Goal: Information Seeking & Learning: Learn about a topic

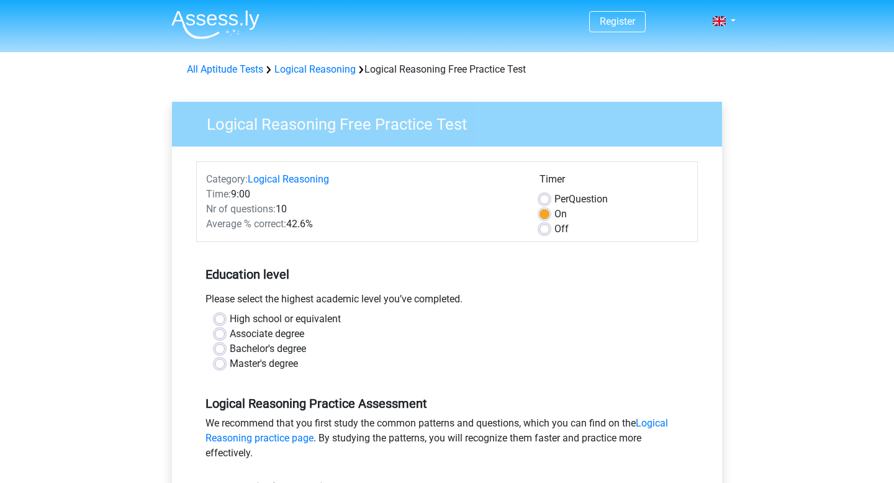
click at [230, 356] on label "Bachelor's degree" at bounding box center [268, 348] width 76 height 15
click at [225, 354] on input "Bachelor's degree" at bounding box center [220, 347] width 10 height 12
radio input "true"
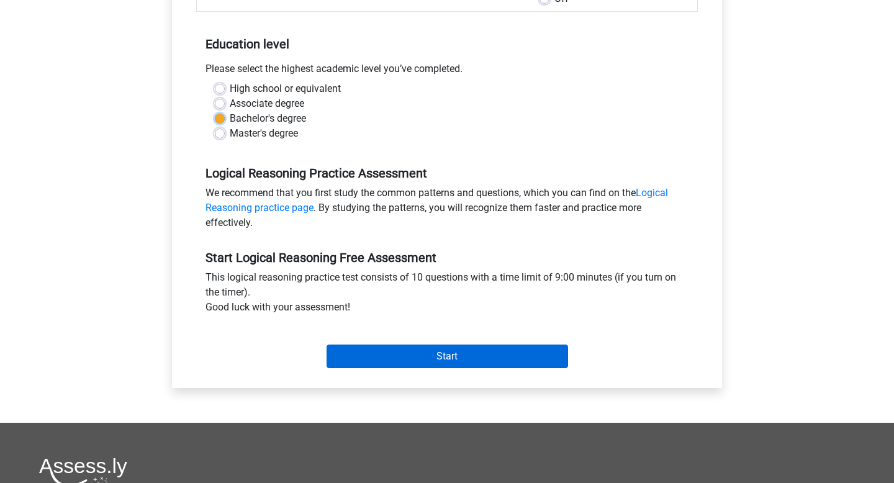
scroll to position [242, 0]
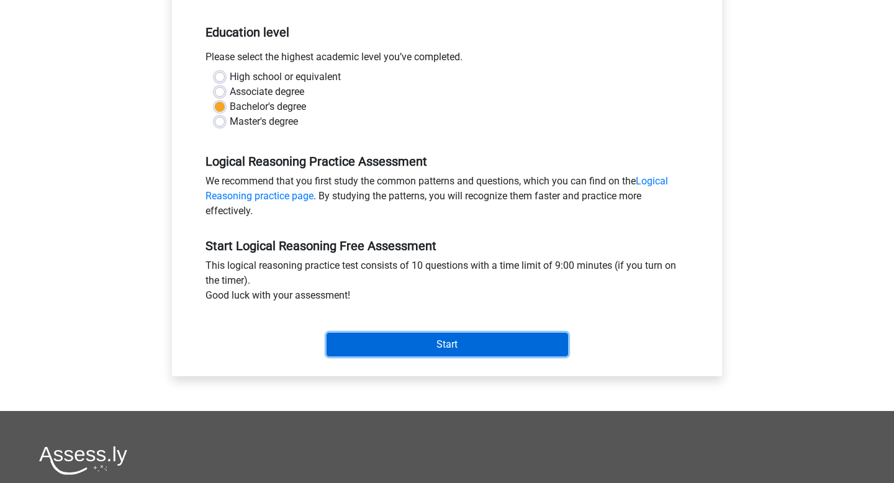
click at [422, 356] on input "Start" at bounding box center [446, 345] width 241 height 24
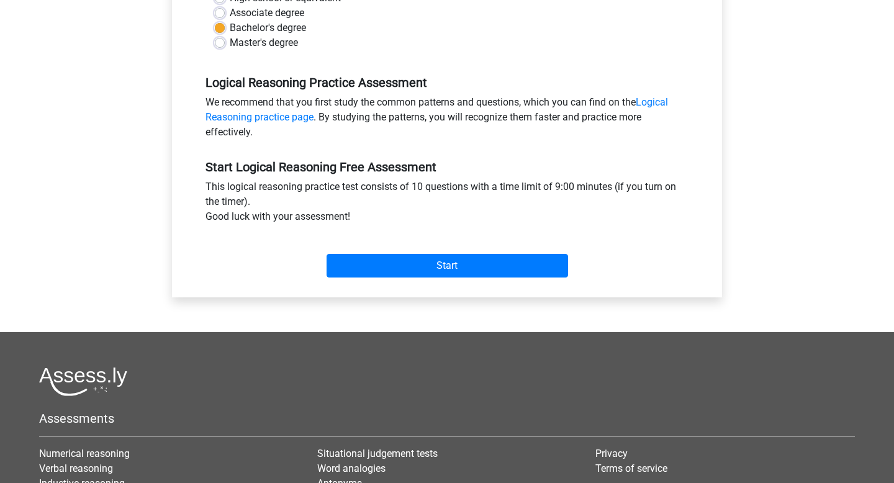
scroll to position [331, 0]
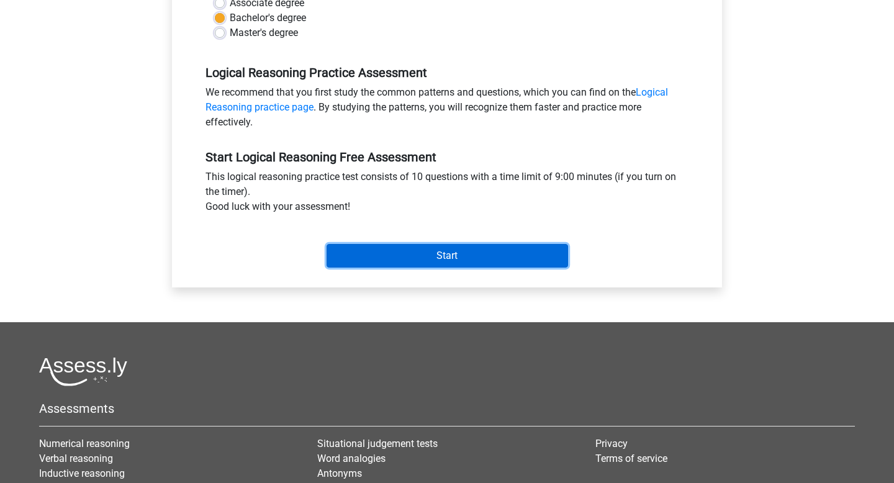
click at [418, 267] on input "Start" at bounding box center [446, 256] width 241 height 24
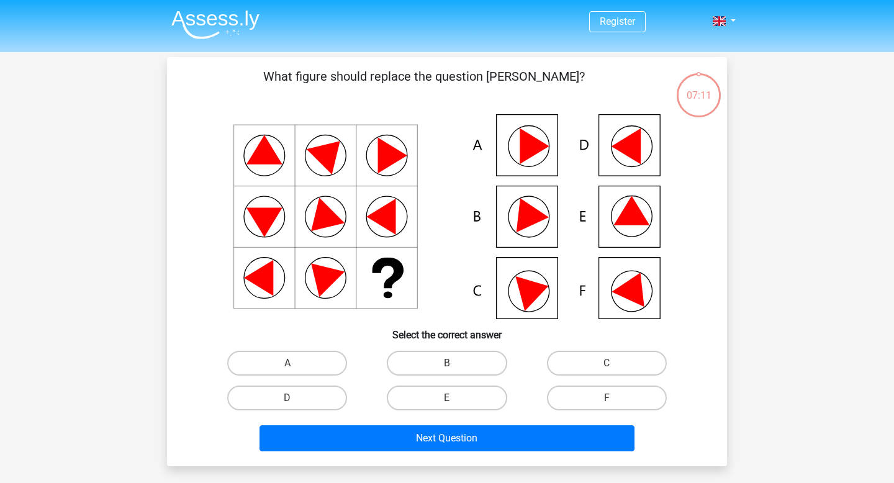
click at [448, 371] on input "B" at bounding box center [451, 367] width 8 height 8
radio input "true"
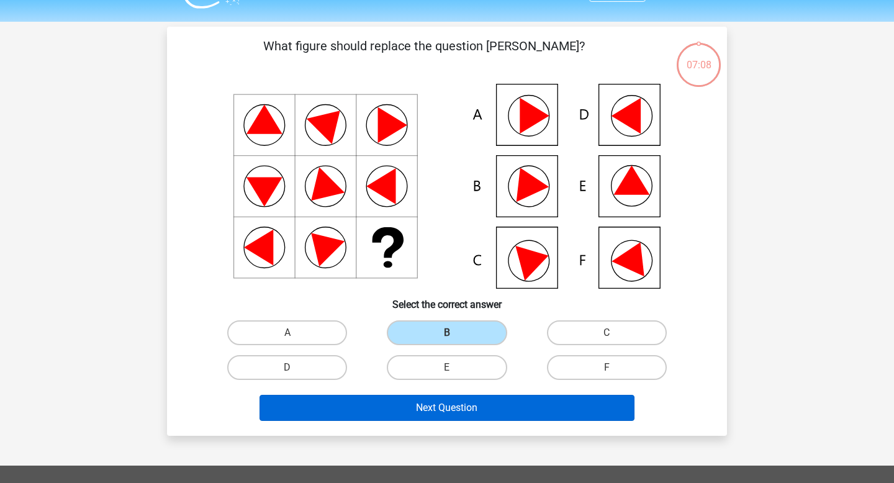
scroll to position [53, 0]
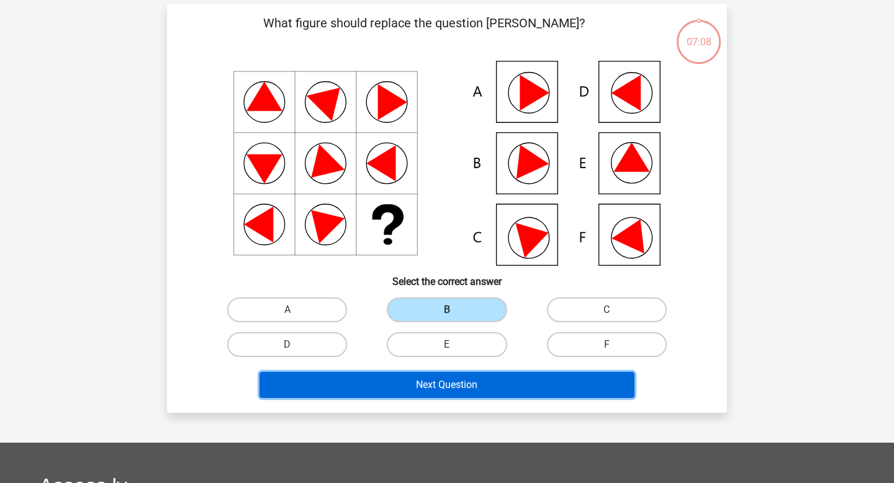
click at [415, 398] on button "Next Question" at bounding box center [446, 385] width 375 height 26
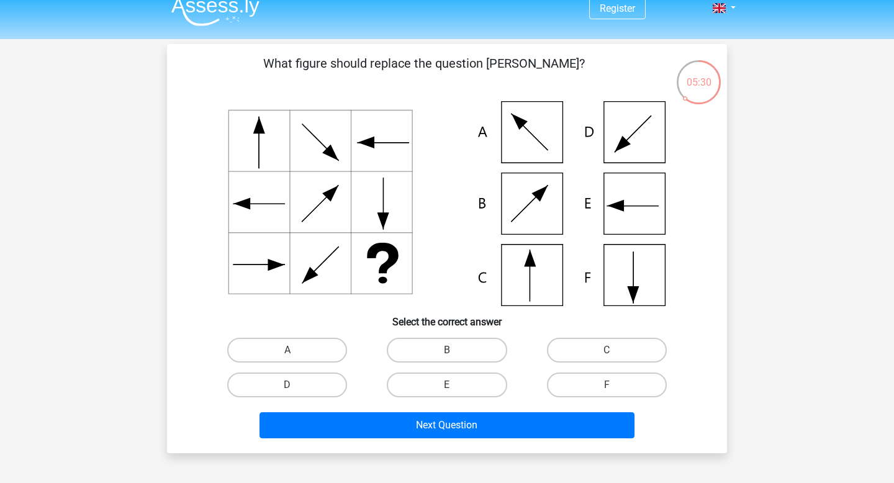
scroll to position [79, 0]
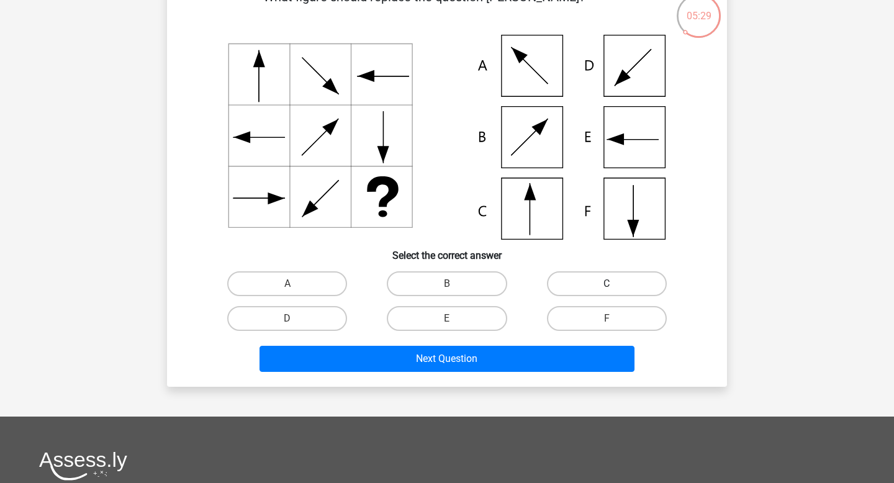
click at [619, 292] on label "C" at bounding box center [607, 283] width 120 height 25
click at [614, 292] on input "C" at bounding box center [610, 288] width 8 height 8
radio input "true"
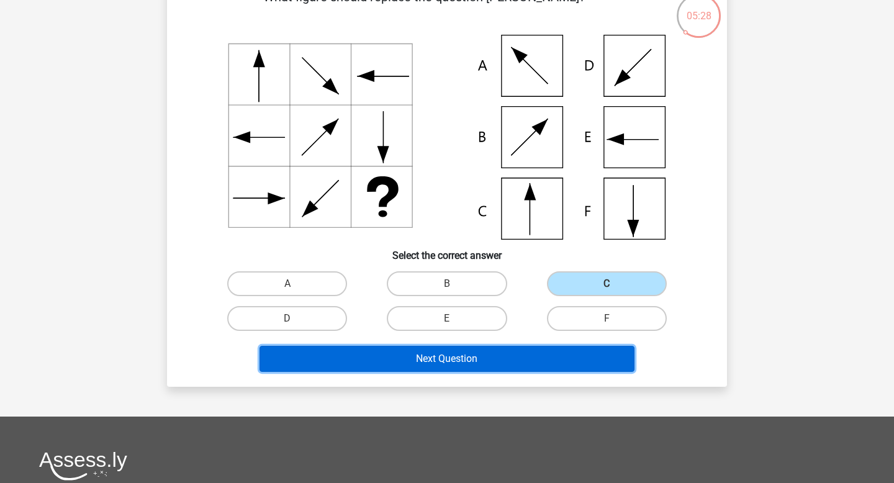
click at [465, 361] on button "Next Question" at bounding box center [446, 359] width 375 height 26
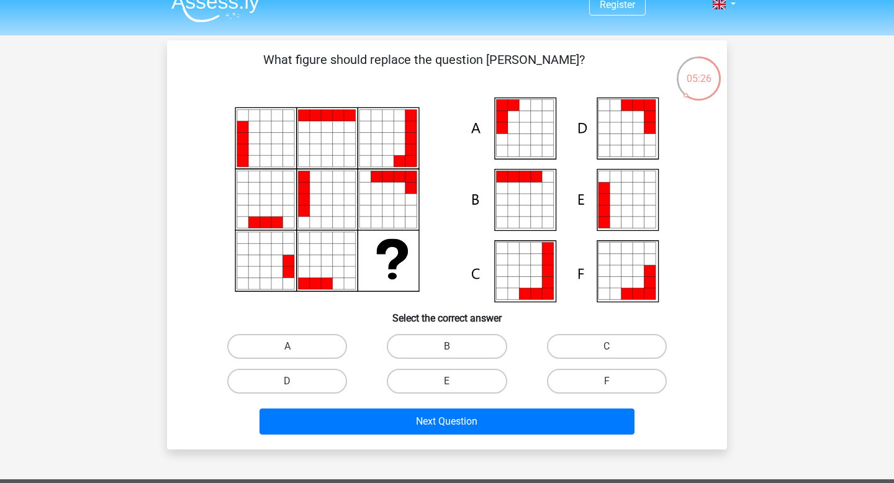
scroll to position [16, 0]
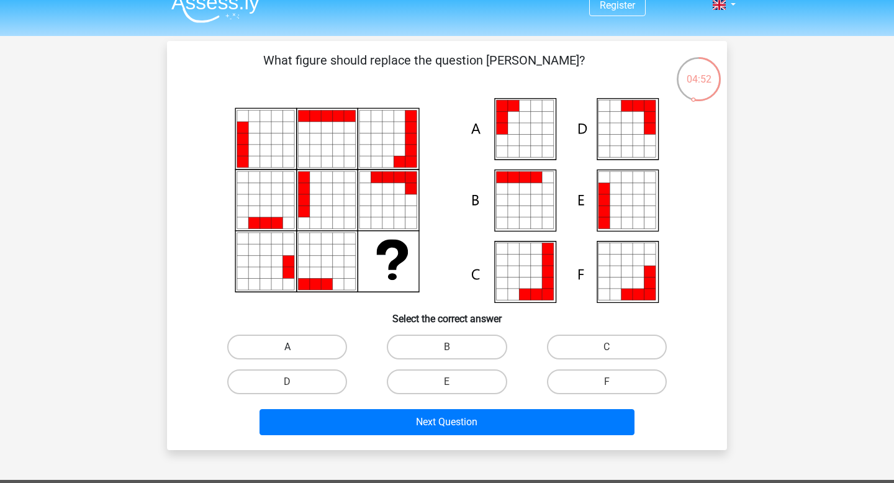
click at [263, 357] on label "A" at bounding box center [287, 346] width 120 height 25
click at [287, 355] on input "A" at bounding box center [291, 351] width 8 height 8
radio input "true"
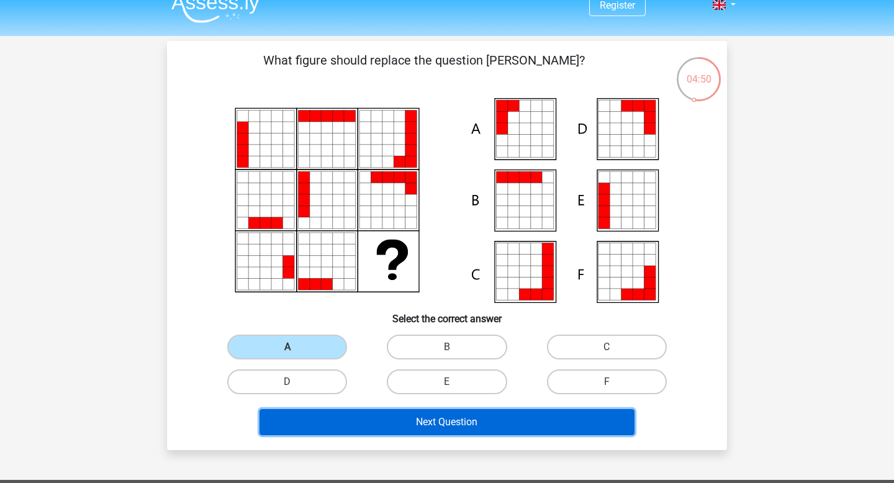
click at [451, 435] on button "Next Question" at bounding box center [446, 422] width 375 height 26
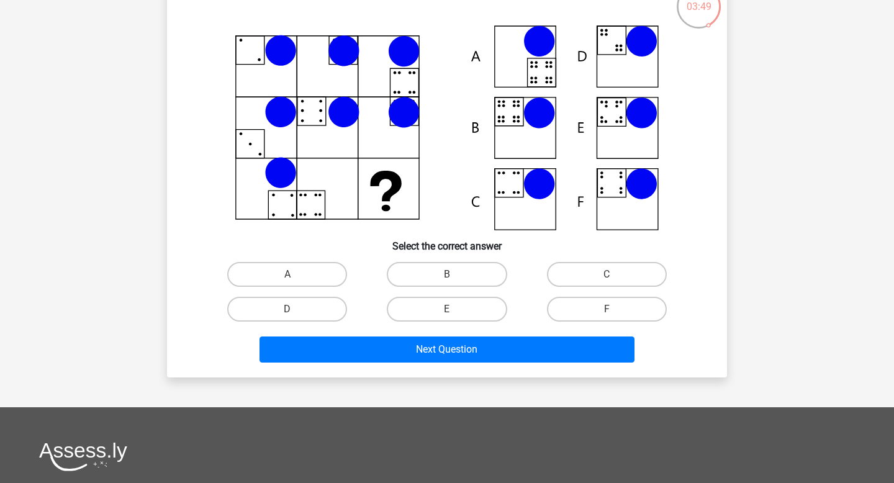
scroll to position [93, 0]
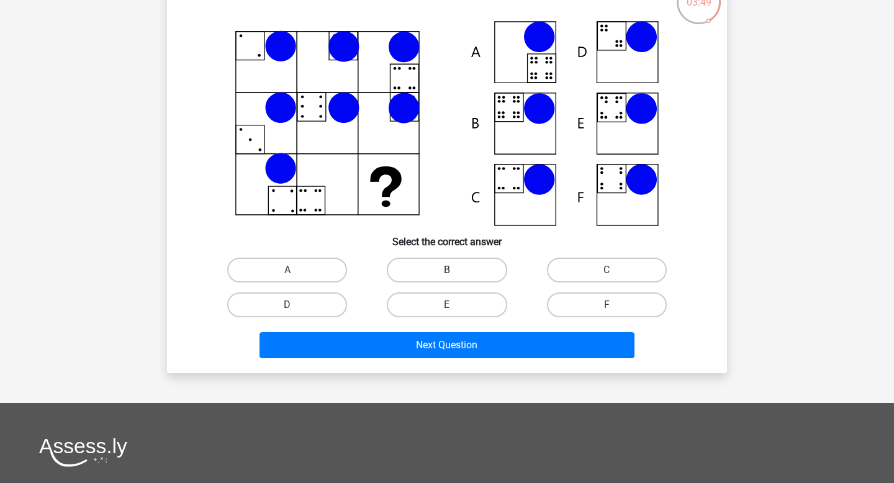
click at [444, 263] on label "B" at bounding box center [447, 270] width 120 height 25
click at [447, 270] on input "B" at bounding box center [451, 274] width 8 height 8
radio input "true"
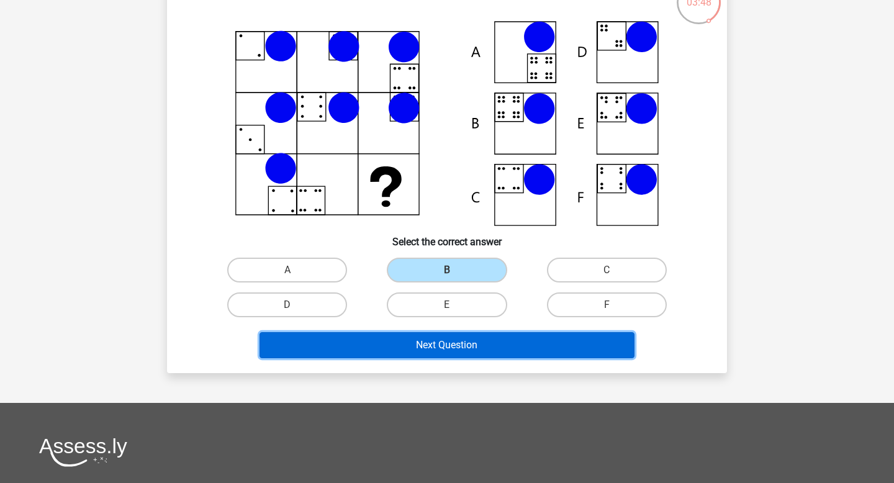
click at [415, 344] on button "Next Question" at bounding box center [446, 345] width 375 height 26
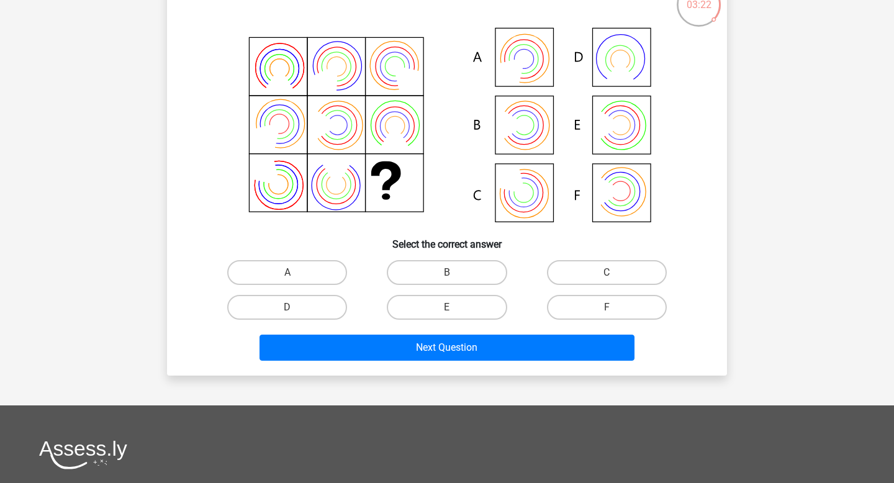
scroll to position [109, 0]
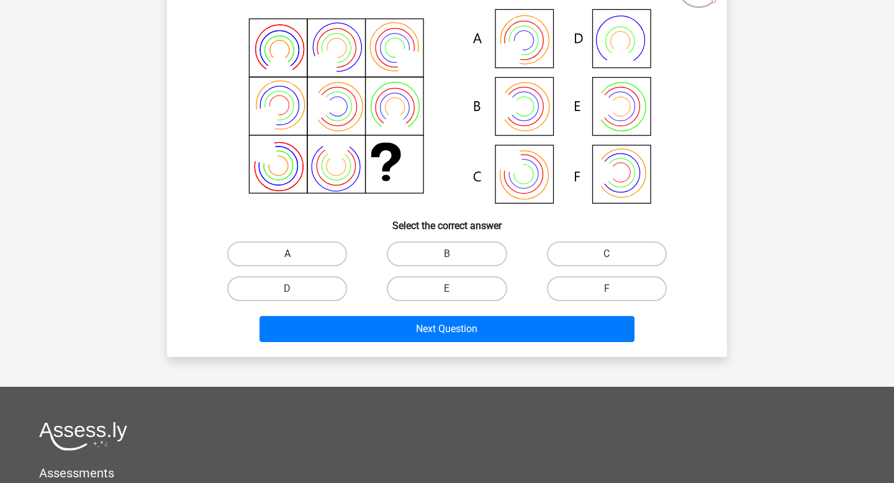
click at [302, 264] on label "A" at bounding box center [287, 253] width 120 height 25
click at [295, 262] on input "A" at bounding box center [291, 258] width 8 height 8
radio input "true"
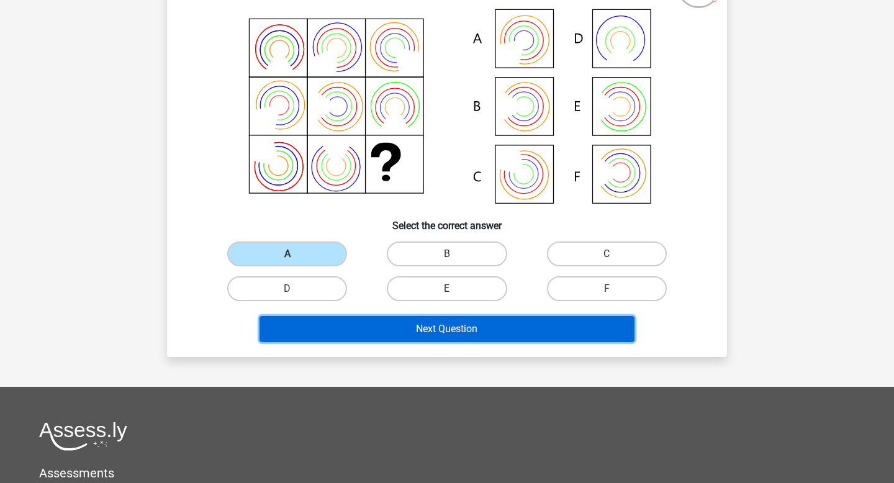
click at [364, 339] on button "Next Question" at bounding box center [446, 329] width 375 height 26
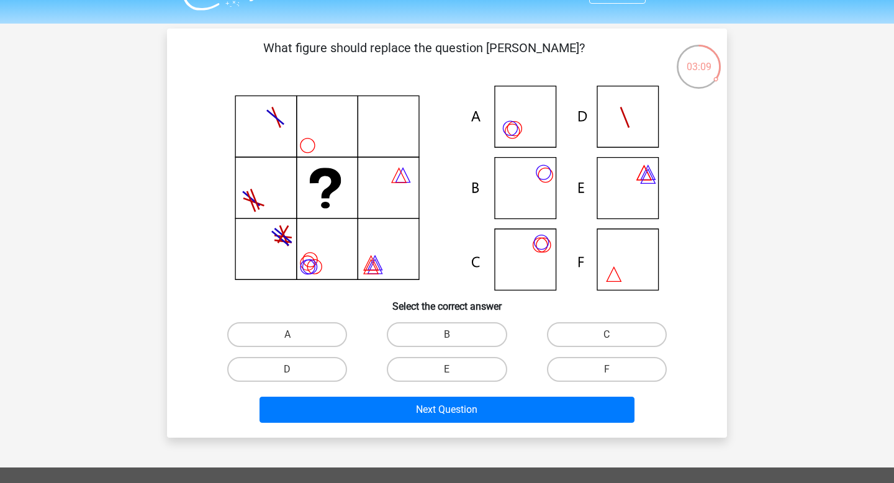
scroll to position [30, 0]
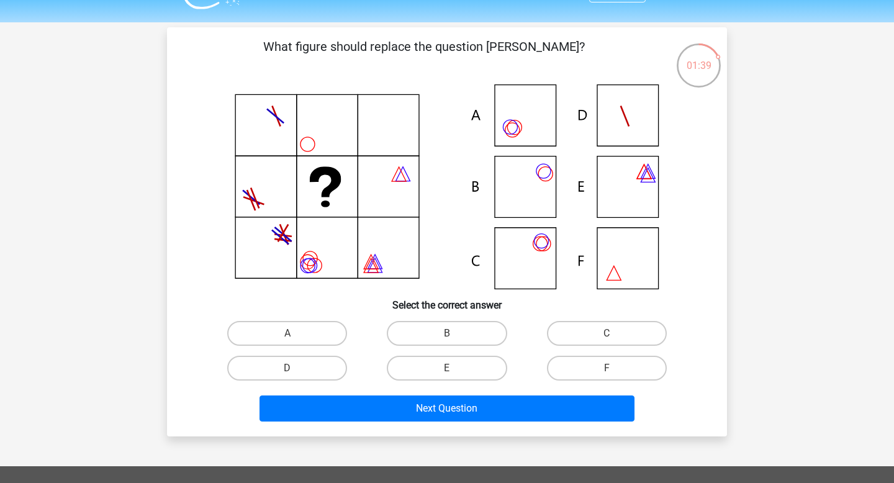
click at [410, 426] on div "Next Question" at bounding box center [446, 410] width 479 height 31
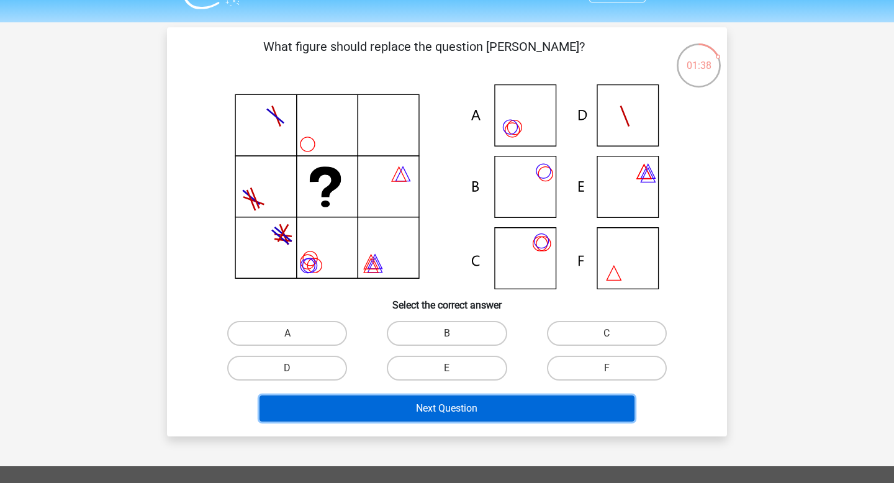
click at [419, 421] on button "Next Question" at bounding box center [446, 408] width 375 height 26
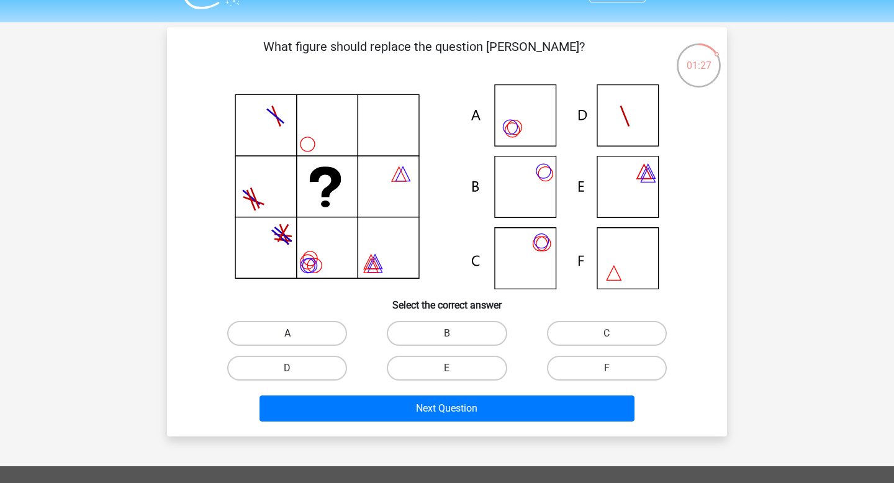
click at [301, 330] on label "A" at bounding box center [287, 333] width 120 height 25
click at [295, 333] on input "A" at bounding box center [291, 337] width 8 height 8
radio input "true"
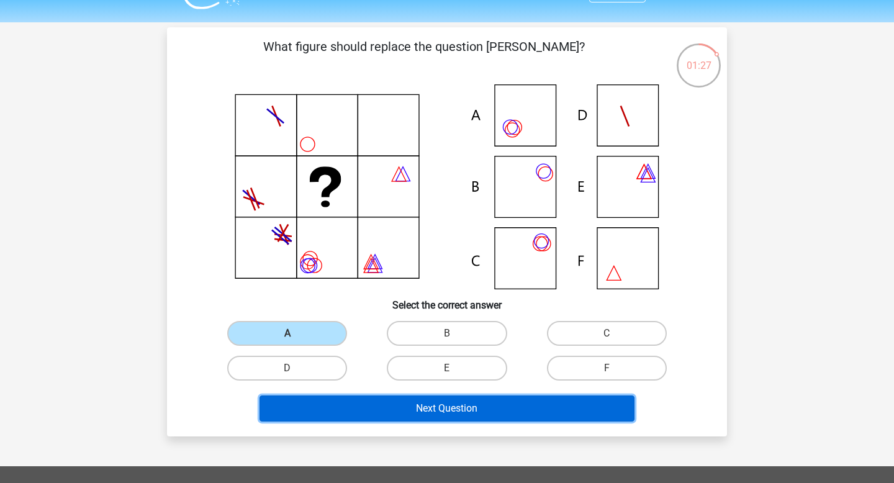
click at [405, 419] on button "Next Question" at bounding box center [446, 408] width 375 height 26
click at [403, 408] on button "Next Question" at bounding box center [446, 408] width 375 height 26
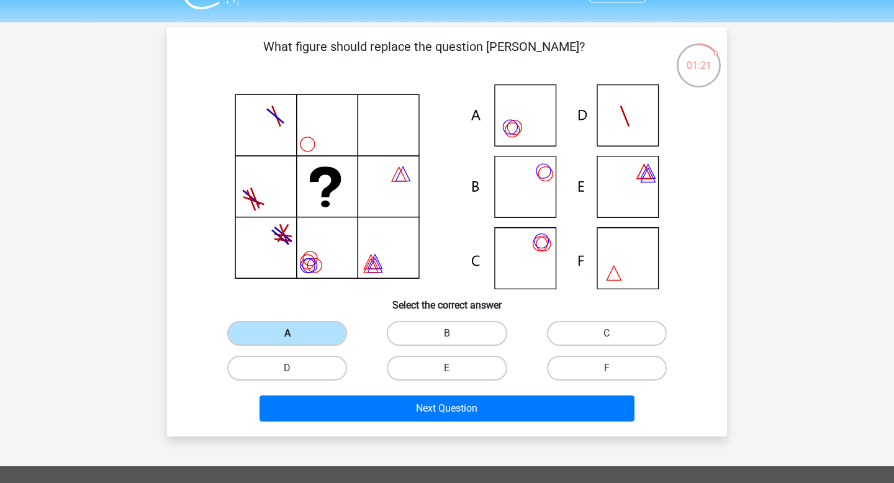
click at [321, 338] on label "A" at bounding box center [287, 333] width 120 height 25
click at [295, 338] on input "A" at bounding box center [291, 337] width 8 height 8
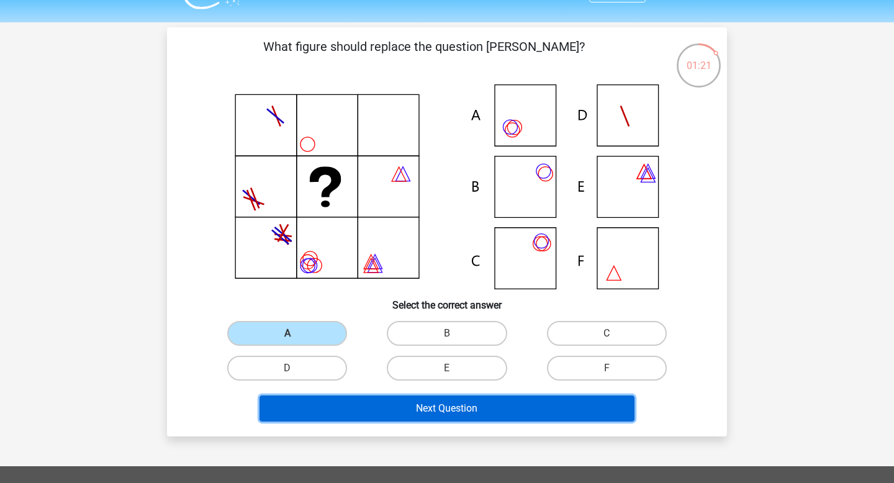
click at [391, 411] on button "Next Question" at bounding box center [446, 408] width 375 height 26
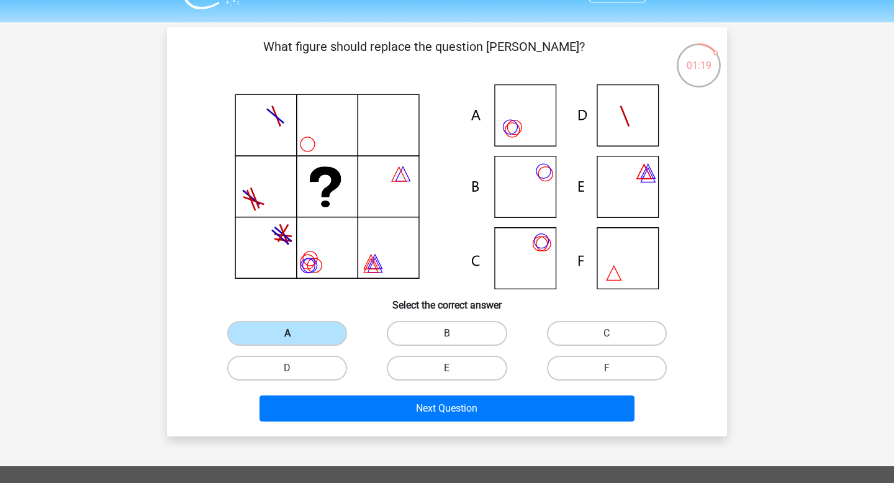
click at [312, 343] on label "A" at bounding box center [287, 333] width 120 height 25
click at [295, 341] on input "A" at bounding box center [291, 337] width 8 height 8
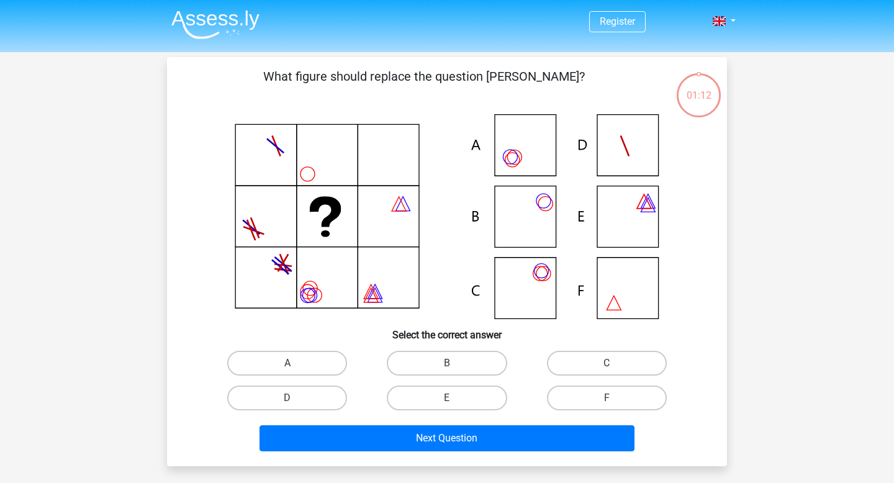
scroll to position [59, 0]
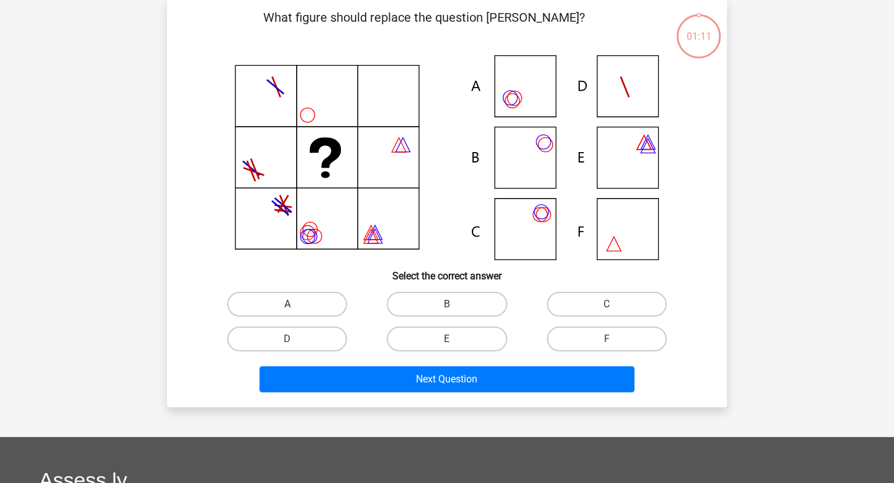
click at [278, 309] on label "A" at bounding box center [287, 304] width 120 height 25
click at [287, 309] on input "A" at bounding box center [291, 308] width 8 height 8
radio input "true"
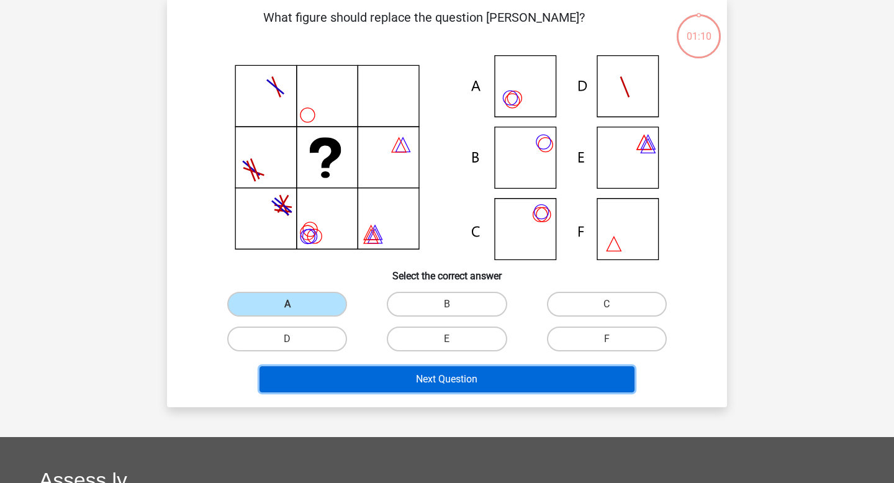
click at [372, 385] on button "Next Question" at bounding box center [446, 379] width 375 height 26
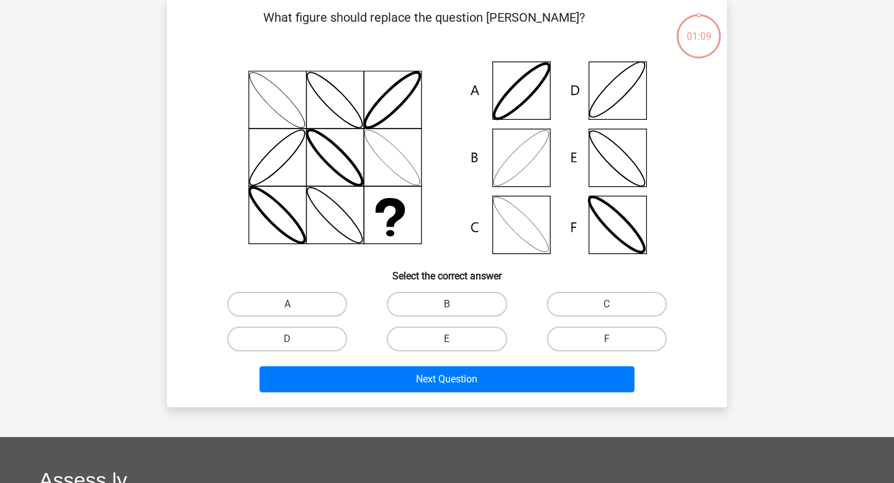
scroll to position [58, 0]
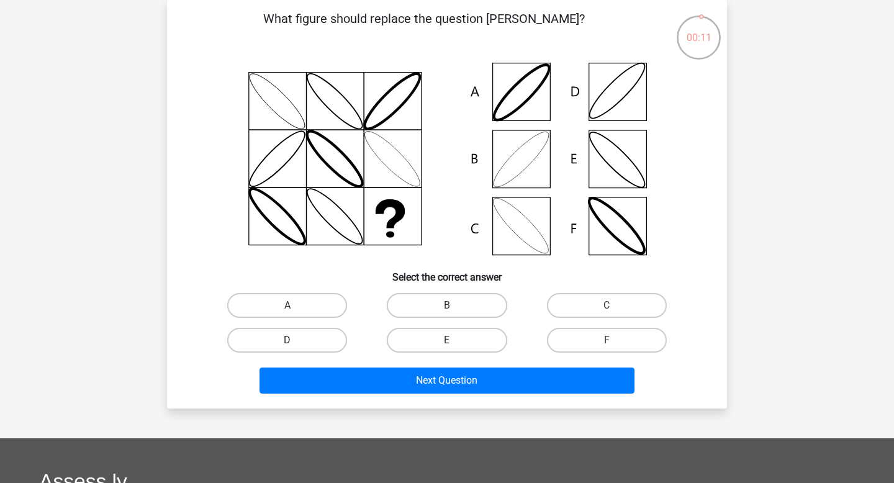
click at [311, 338] on label "D" at bounding box center [287, 340] width 120 height 25
click at [295, 340] on input "D" at bounding box center [291, 344] width 8 height 8
radio input "true"
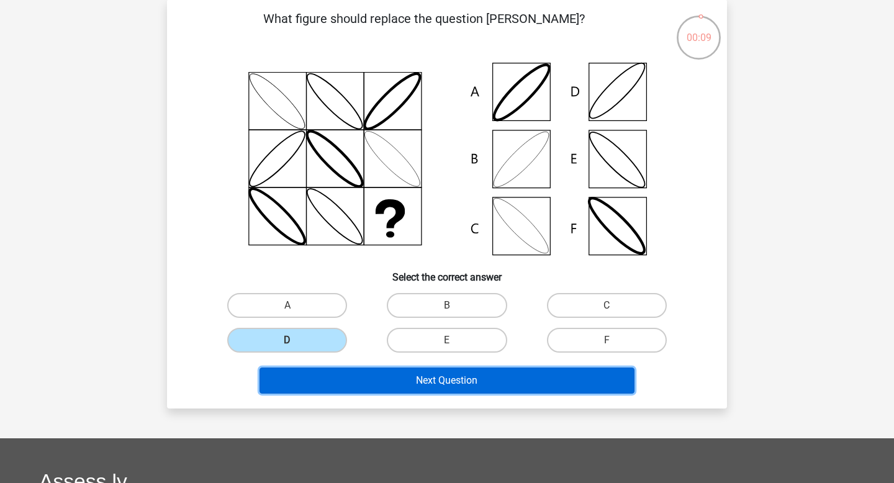
click at [397, 385] on button "Next Question" at bounding box center [446, 380] width 375 height 26
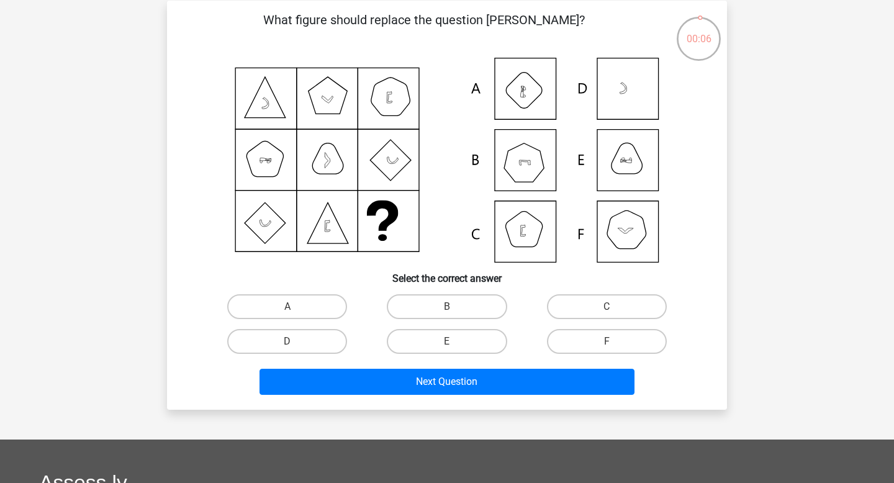
scroll to position [65, 0]
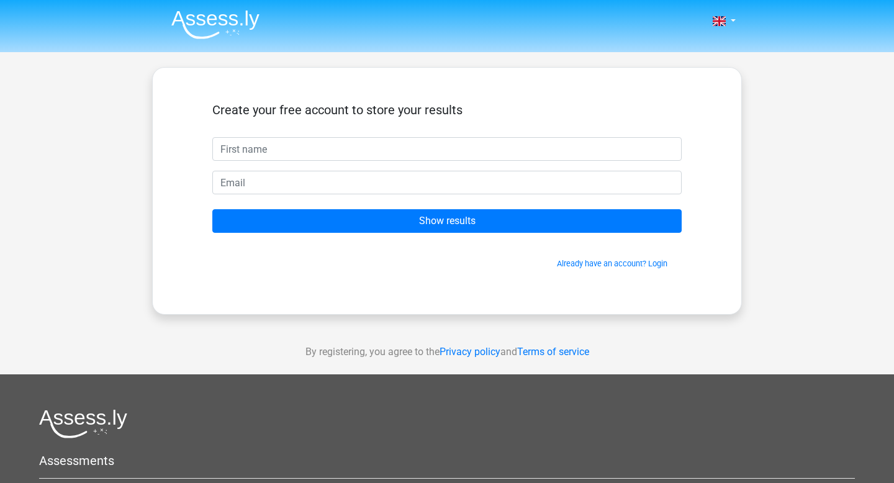
scroll to position [1, 0]
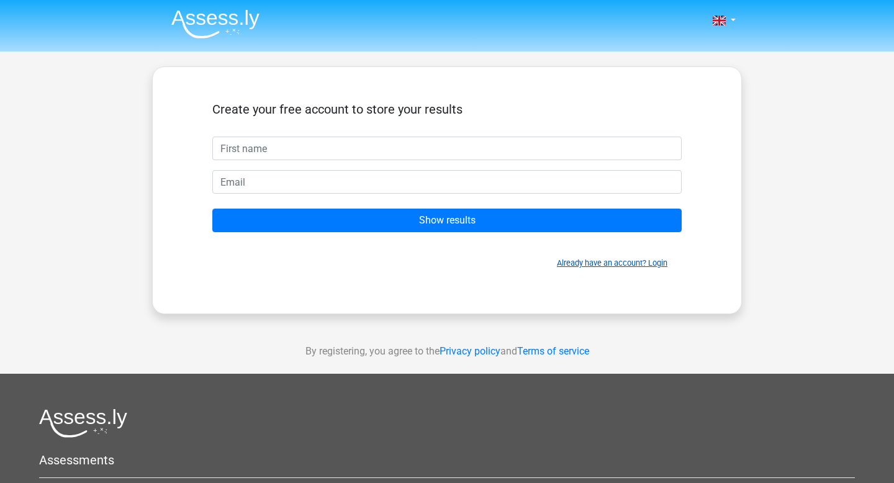
click at [573, 267] on link "Already have an account? Login" at bounding box center [612, 262] width 110 height 9
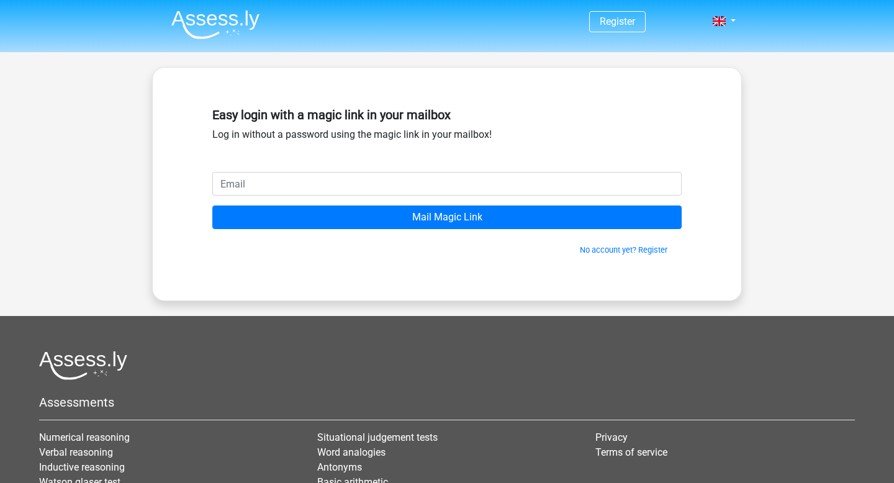
click at [474, 182] on input "email" at bounding box center [446, 184] width 469 height 24
type input "[EMAIL_ADDRESS][DOMAIN_NAME]"
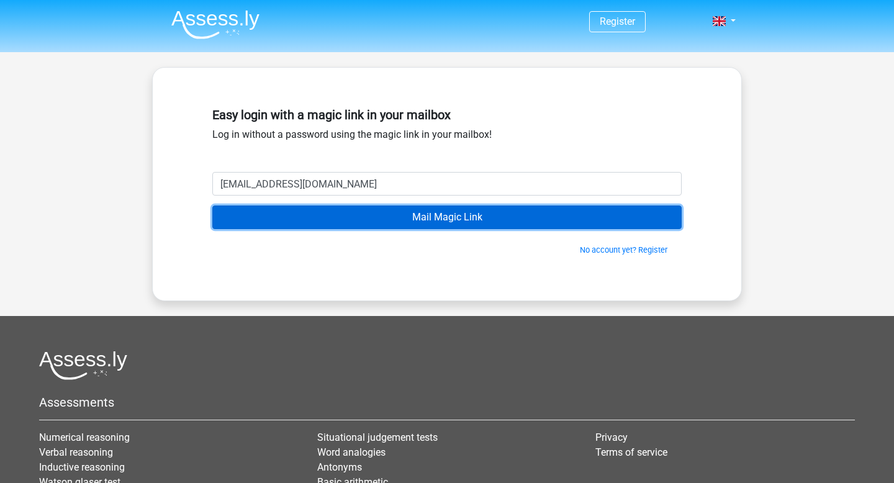
click at [396, 226] on input "Mail Magic Link" at bounding box center [446, 217] width 469 height 24
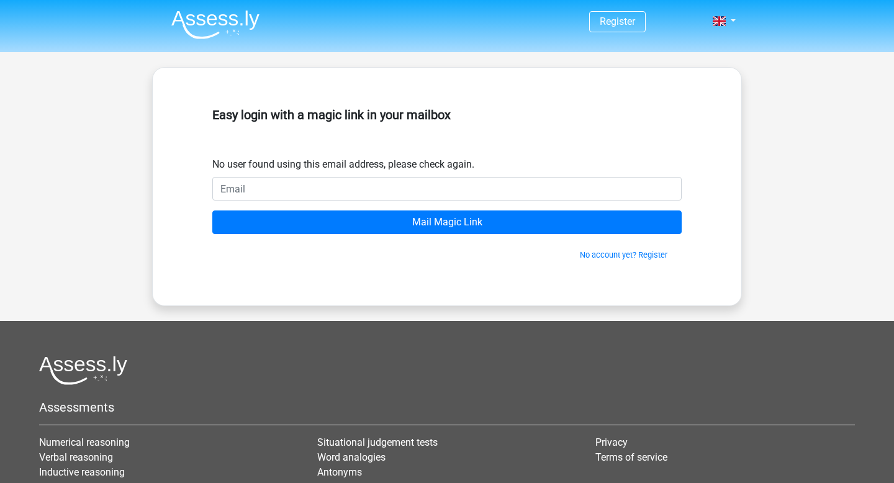
click at [375, 190] on input "email" at bounding box center [446, 189] width 469 height 24
click at [587, 259] on link "No account yet? Register" at bounding box center [623, 254] width 87 height 9
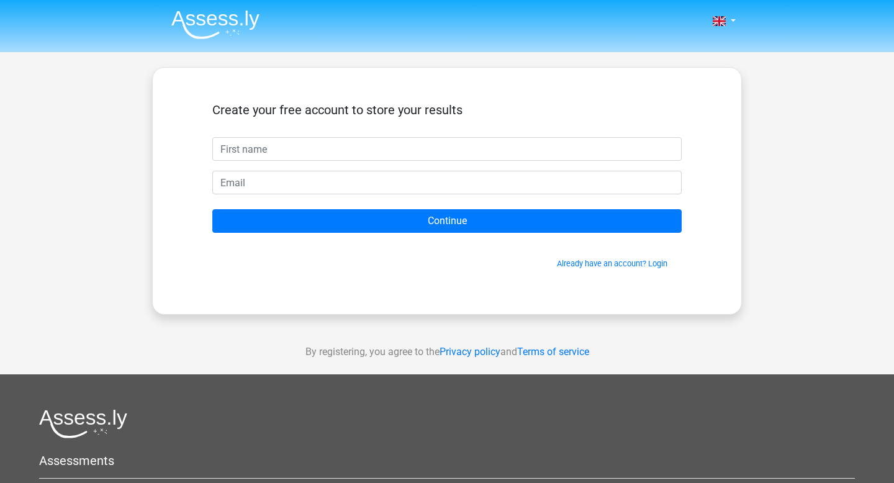
click at [465, 159] on input "text" at bounding box center [446, 149] width 469 height 24
type input "[PERSON_NAME]"
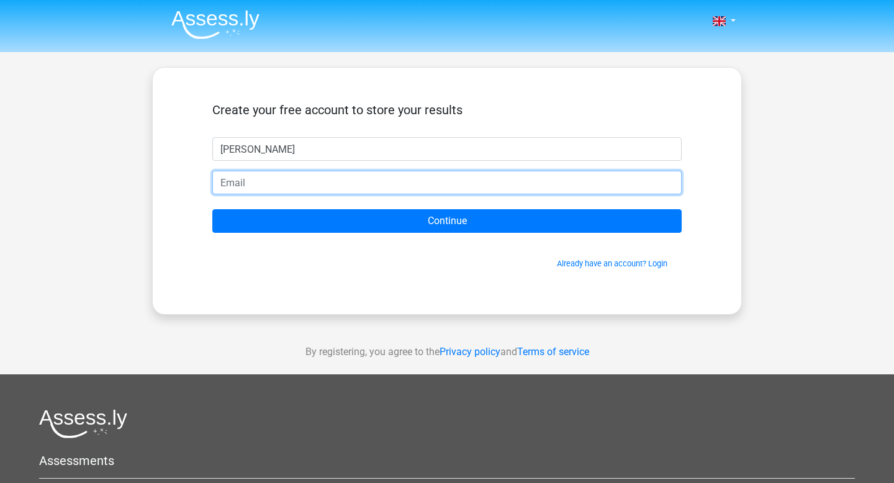
click at [331, 189] on input "email" at bounding box center [446, 183] width 469 height 24
type input "[EMAIL_ADDRESS][DOMAIN_NAME]"
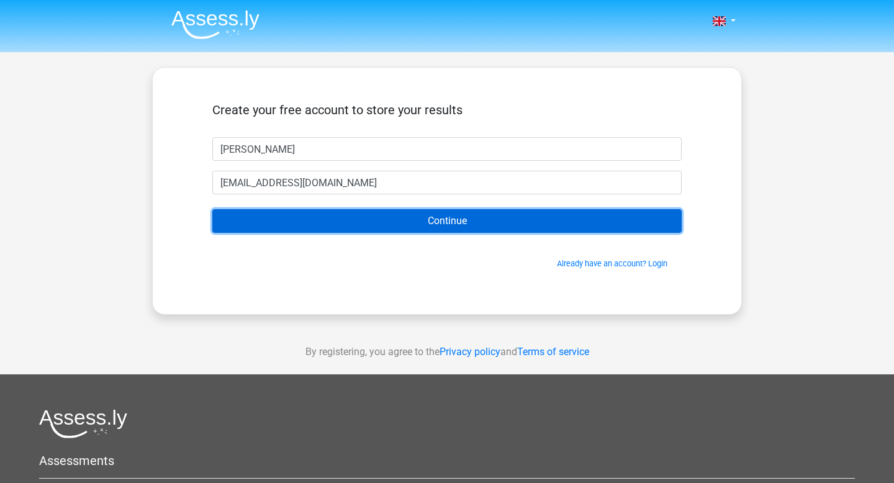
click at [335, 233] on input "Continue" at bounding box center [446, 221] width 469 height 24
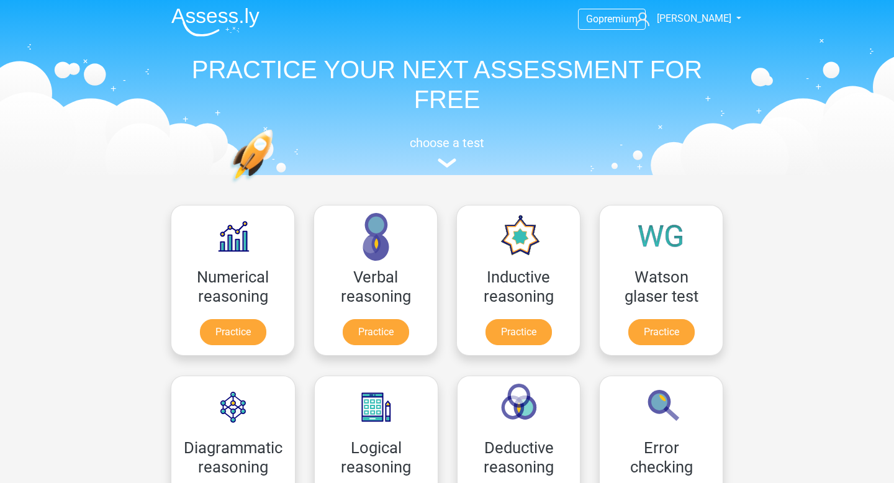
scroll to position [2, 0]
click at [696, 30] on nav "Go premium [GEOGRAPHIC_DATA] [EMAIL_ADDRESS][DOMAIN_NAME]" at bounding box center [446, 20] width 571 height 40
click at [696, 25] on span "[PERSON_NAME]" at bounding box center [694, 19] width 74 height 12
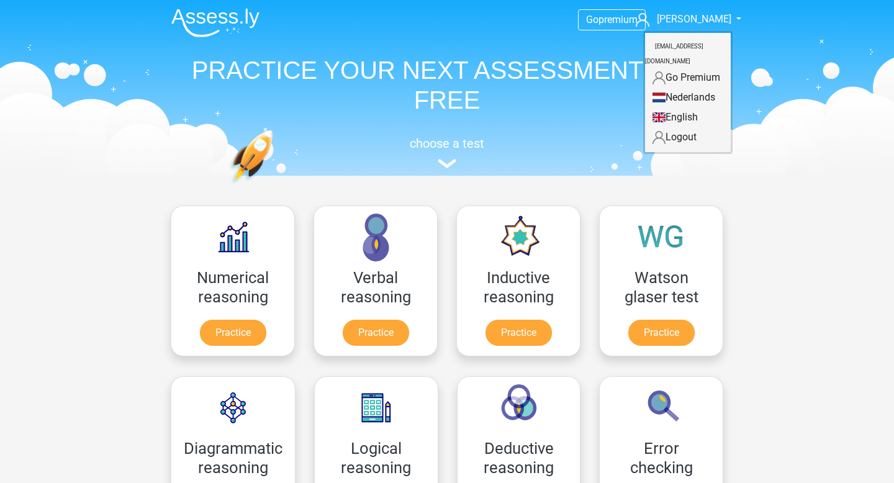
click at [482, 101] on h1 "PRACTICE YOUR NEXT ASSESSMENT FOR FREE" at bounding box center [446, 85] width 571 height 60
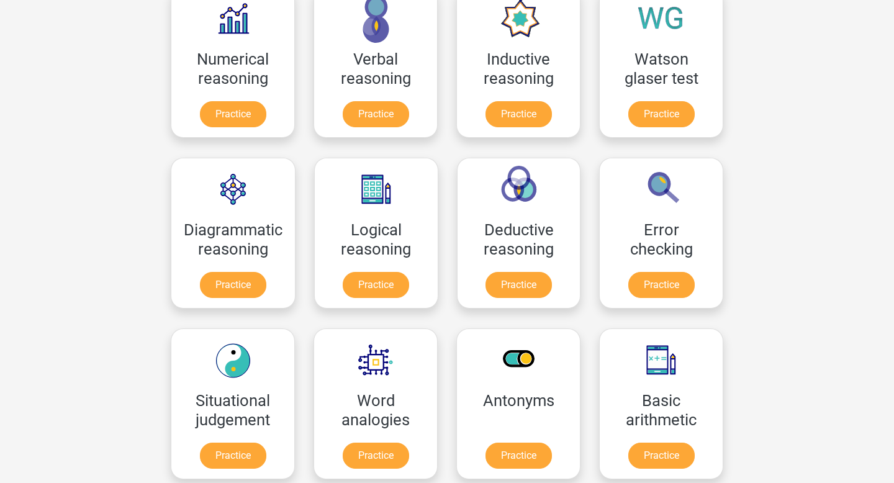
scroll to position [217, 0]
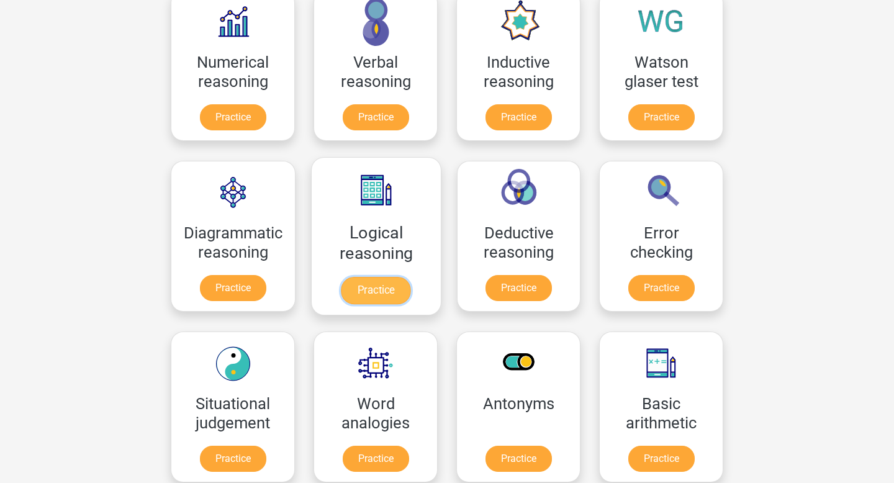
click at [388, 302] on link "Practice" at bounding box center [376, 290] width 70 height 27
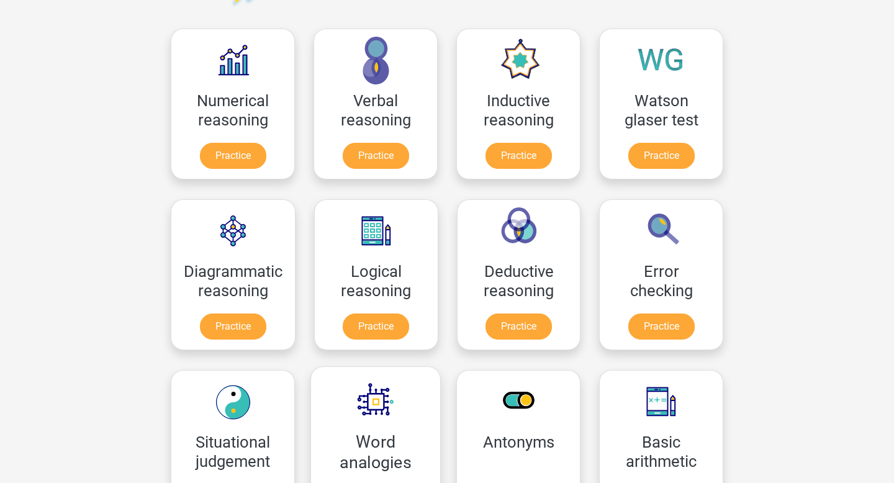
scroll to position [176, 0]
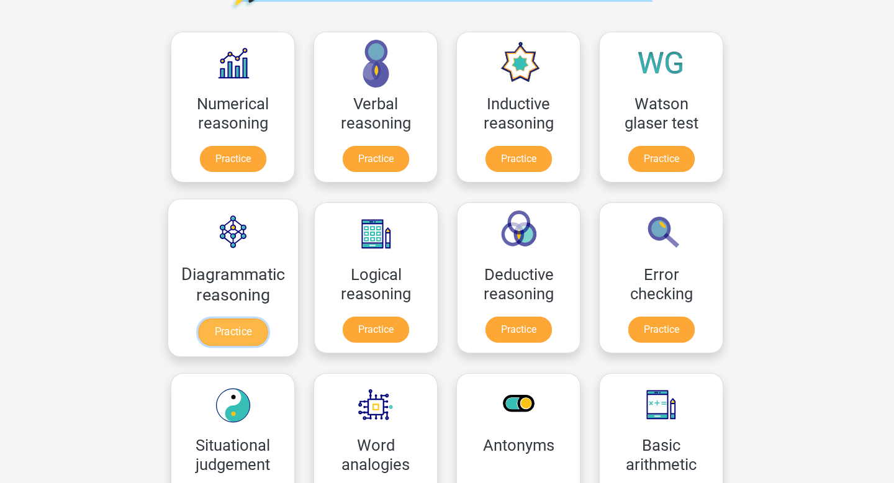
click at [203, 346] on link "Practice" at bounding box center [233, 331] width 70 height 27
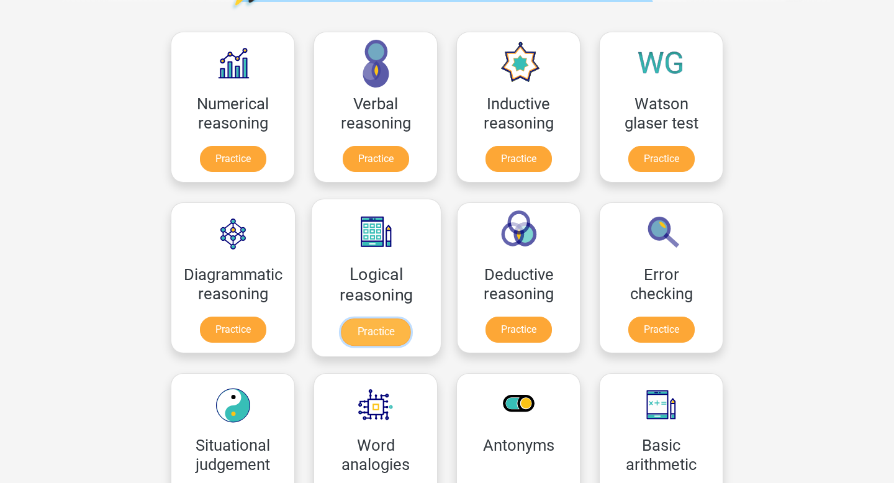
click at [383, 344] on link "Practice" at bounding box center [376, 331] width 70 height 27
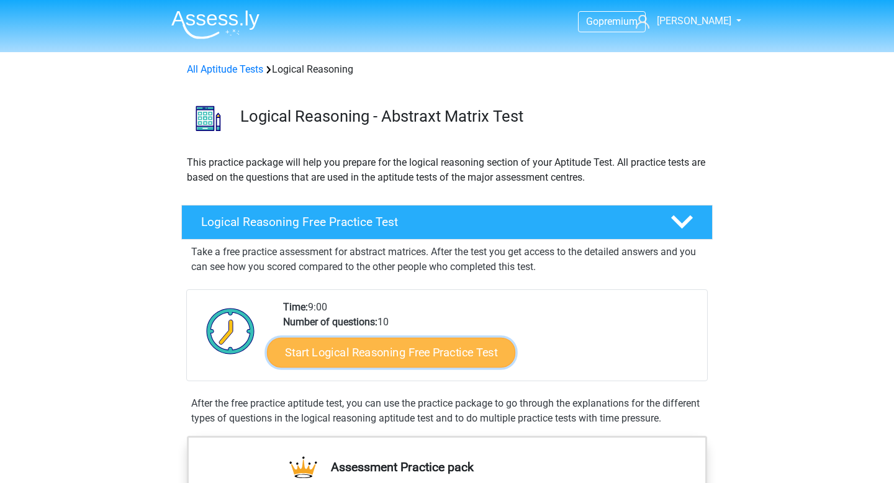
click at [464, 364] on link "Start Logical Reasoning Free Practice Test" at bounding box center [391, 352] width 248 height 30
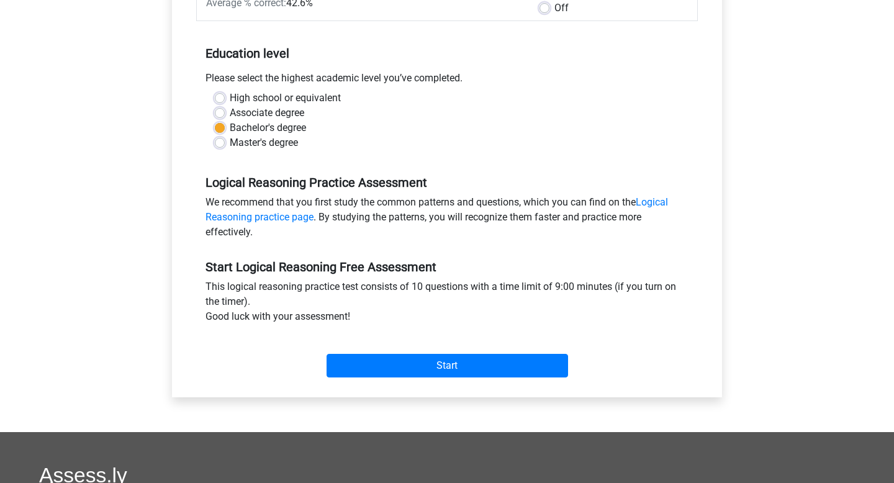
scroll to position [223, 0]
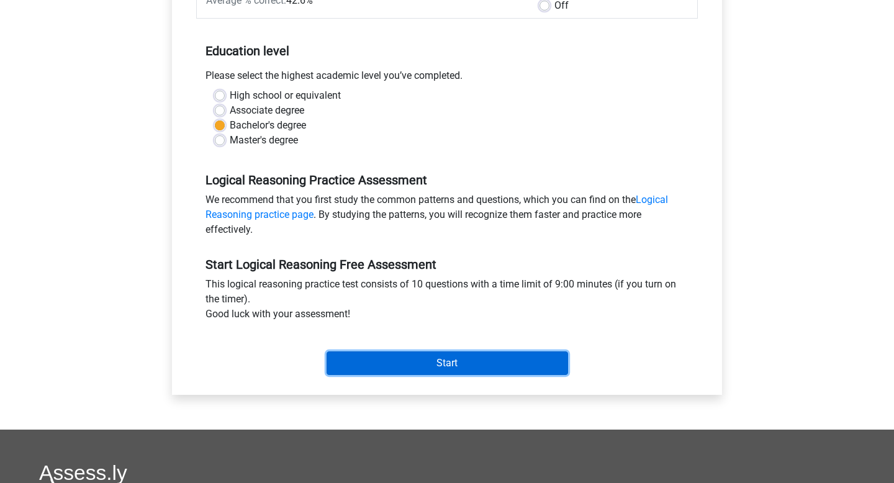
click at [441, 375] on input "Start" at bounding box center [446, 363] width 241 height 24
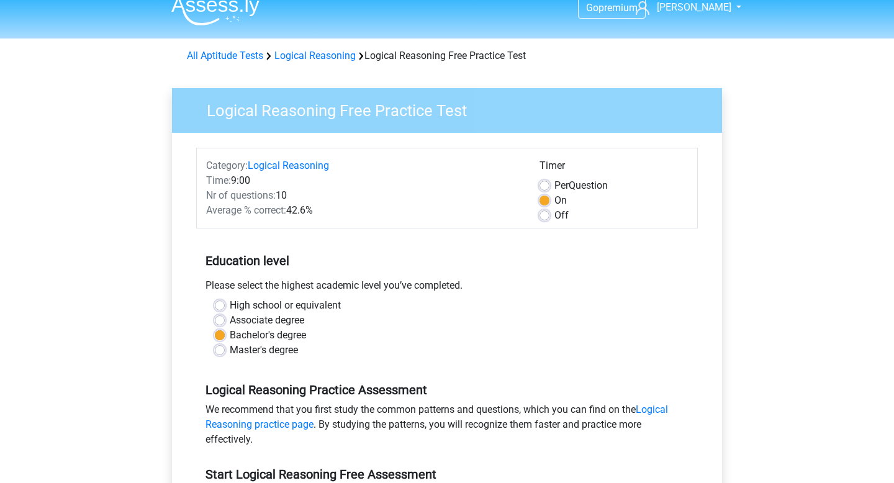
scroll to position [0, 0]
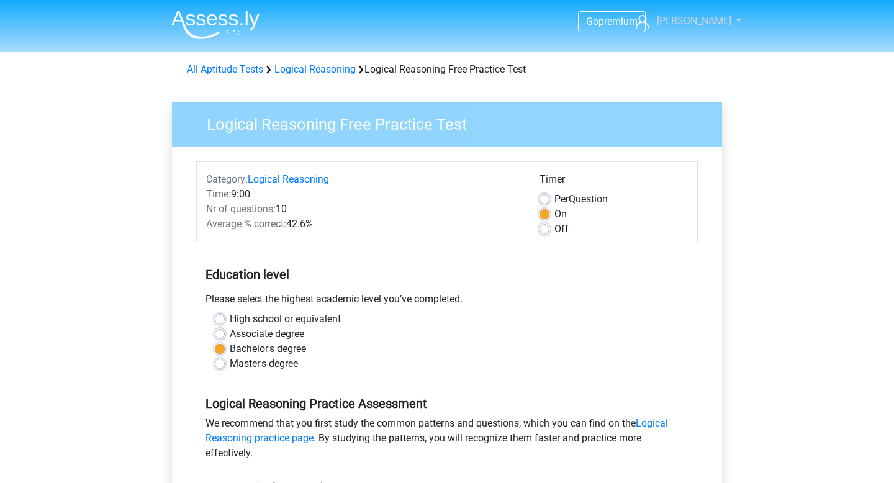
click at [715, 14] on link "[PERSON_NAME]" at bounding box center [681, 21] width 102 height 15
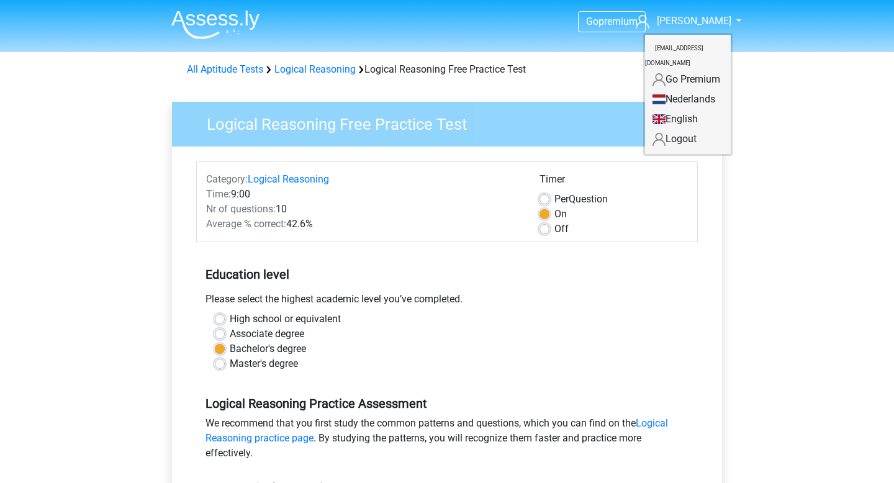
click at [778, 174] on div "Go premium [GEOGRAPHIC_DATA] [EMAIL_ADDRESS][DOMAIN_NAME]" at bounding box center [447, 490] width 894 height 980
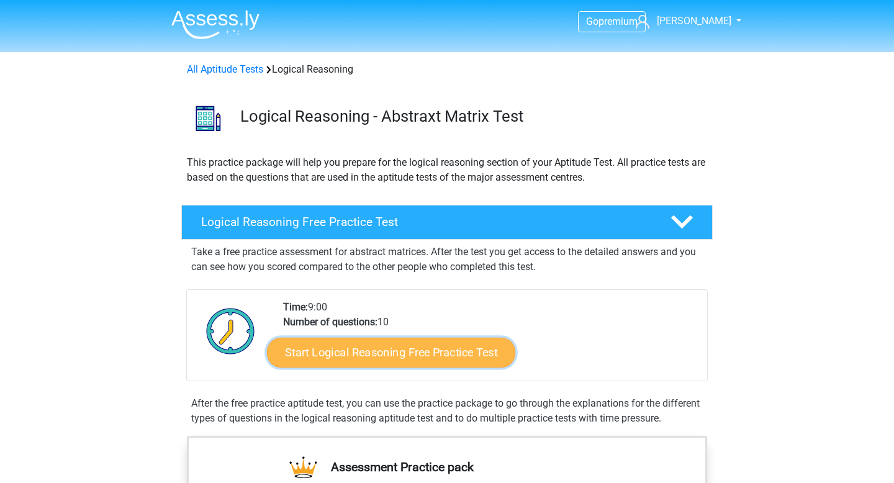
click at [350, 366] on link "Start Logical Reasoning Free Practice Test" at bounding box center [391, 352] width 248 height 30
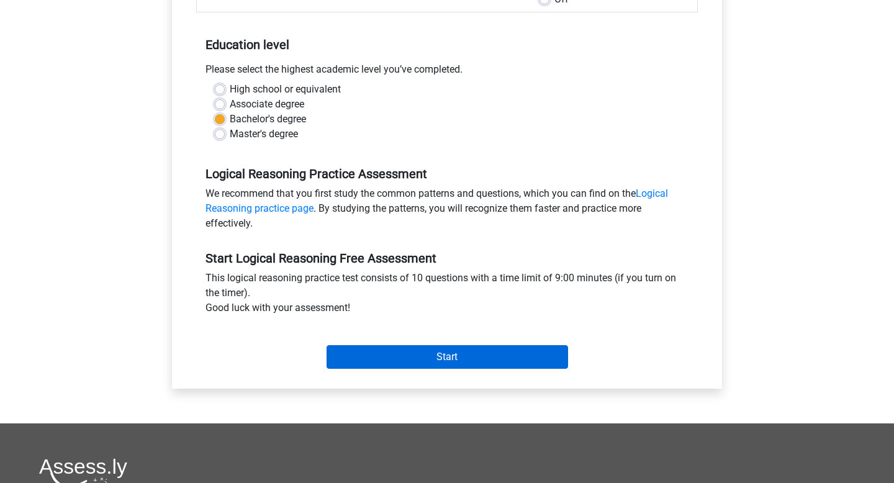
scroll to position [228, 0]
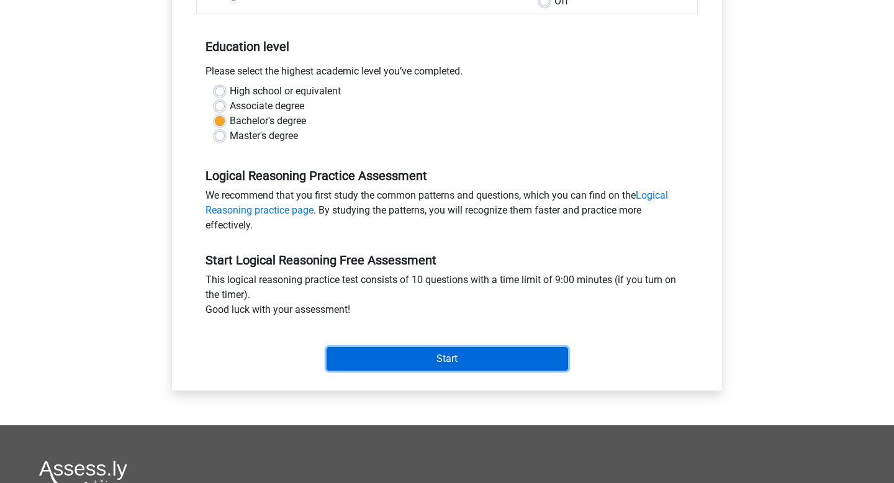
click at [382, 370] on input "Start" at bounding box center [446, 359] width 241 height 24
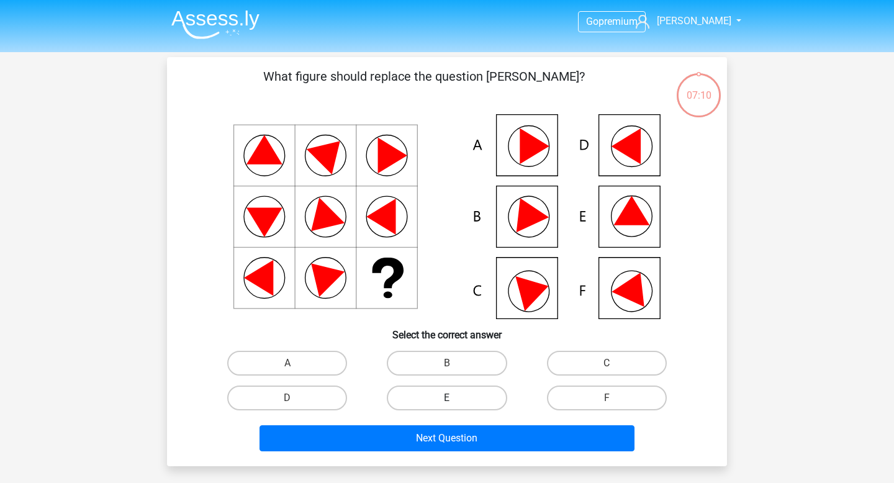
click at [457, 406] on label "E" at bounding box center [447, 397] width 120 height 25
click at [455, 406] on input "E" at bounding box center [451, 402] width 8 height 8
radio input "true"
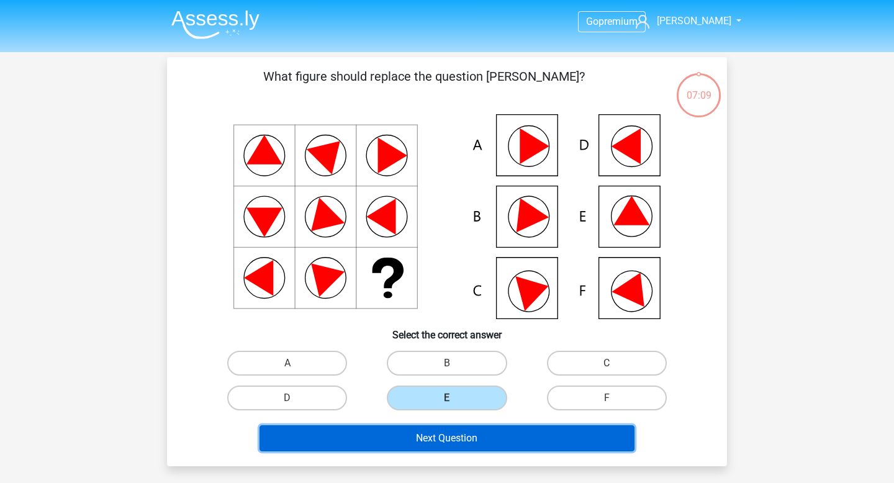
click at [445, 444] on button "Next Question" at bounding box center [446, 438] width 375 height 26
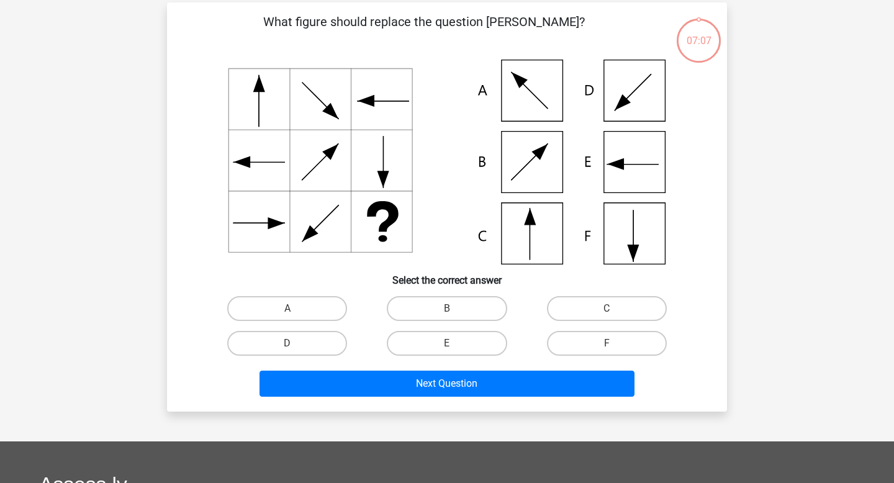
scroll to position [58, 0]
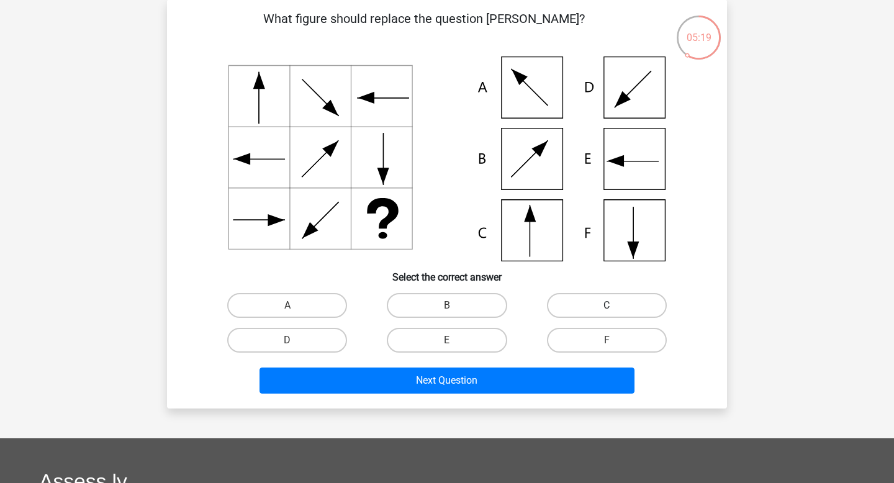
click at [583, 315] on label "C" at bounding box center [607, 305] width 120 height 25
click at [606, 313] on input "C" at bounding box center [610, 309] width 8 height 8
radio input "true"
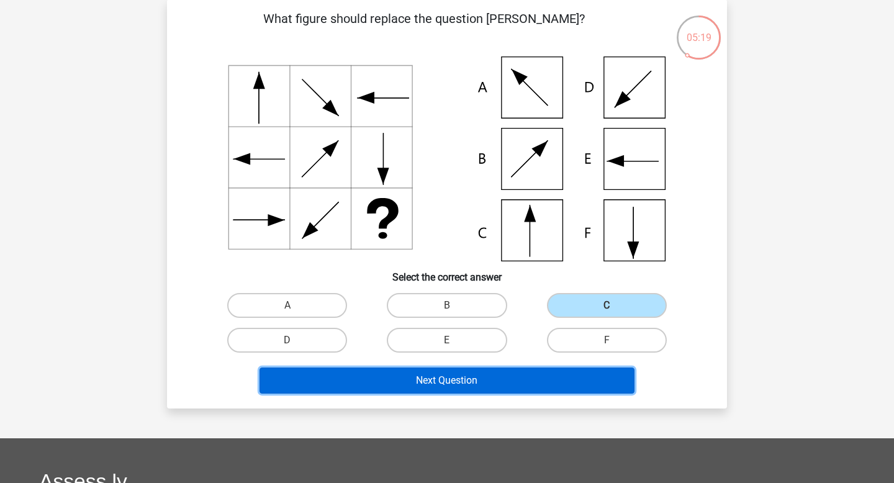
click at [475, 388] on button "Next Question" at bounding box center [446, 380] width 375 height 26
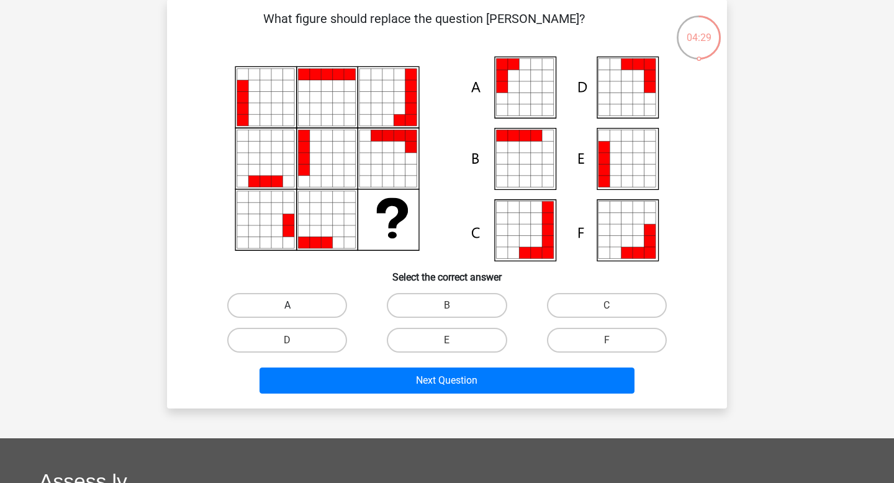
click at [307, 315] on label "A" at bounding box center [287, 305] width 120 height 25
click at [295, 313] on input "A" at bounding box center [291, 309] width 8 height 8
radio input "true"
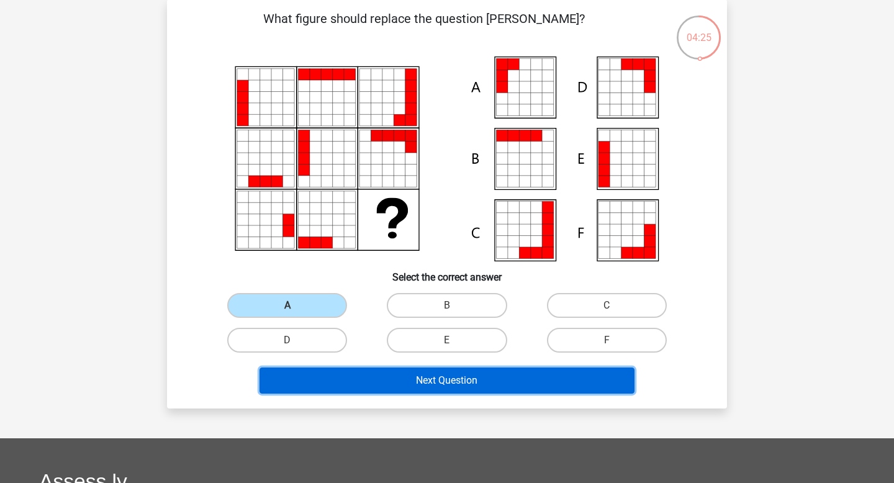
click at [360, 393] on button "Next Question" at bounding box center [446, 380] width 375 height 26
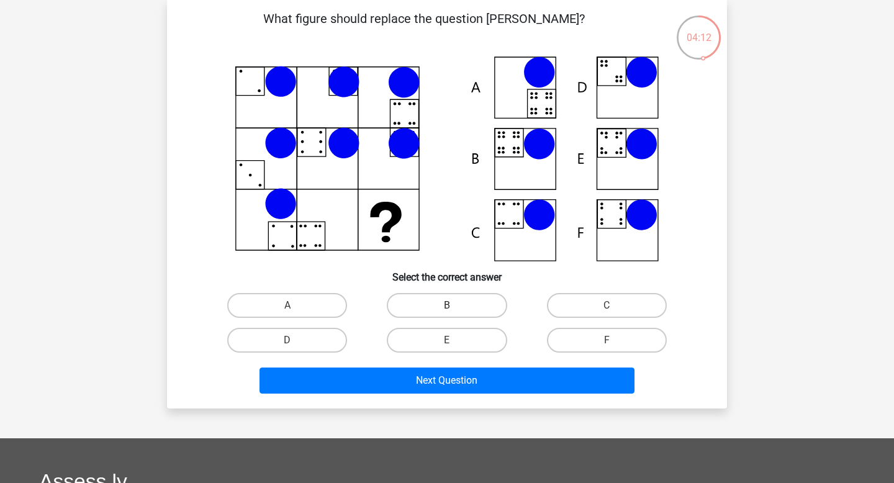
click at [427, 307] on label "B" at bounding box center [447, 305] width 120 height 25
click at [447, 307] on input "B" at bounding box center [451, 309] width 8 height 8
radio input "true"
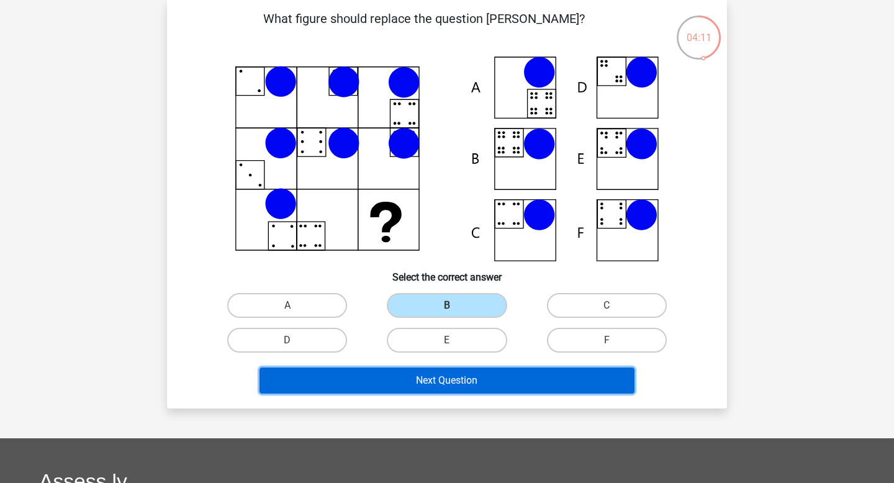
click at [449, 388] on button "Next Question" at bounding box center [446, 380] width 375 height 26
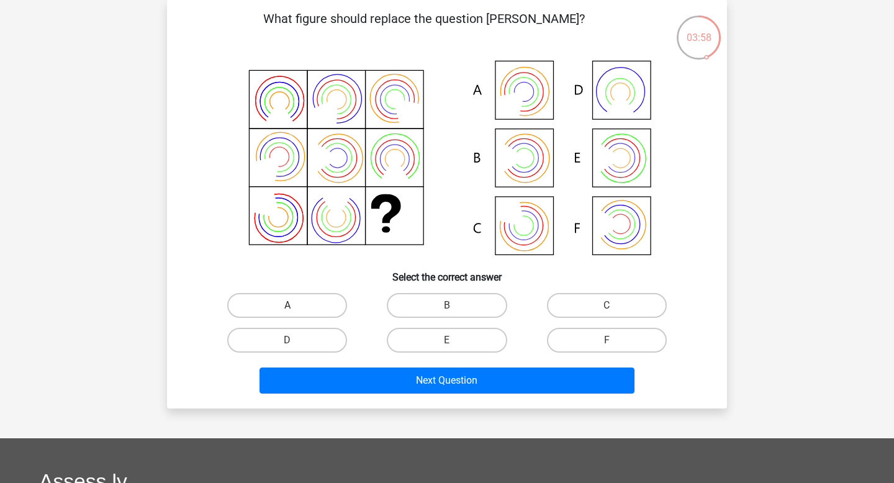
click at [312, 299] on label "A" at bounding box center [287, 305] width 120 height 25
click at [295, 305] on input "A" at bounding box center [291, 309] width 8 height 8
radio input "true"
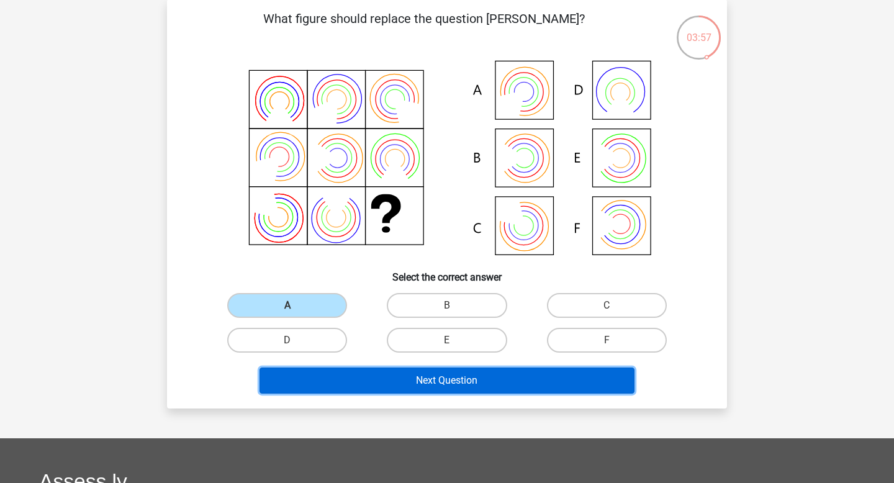
click at [394, 393] on button "Next Question" at bounding box center [446, 380] width 375 height 26
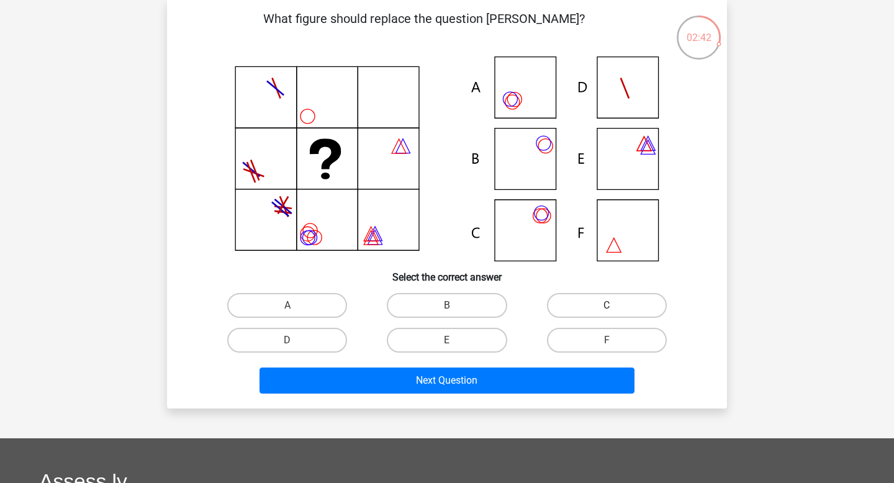
click at [599, 312] on label "C" at bounding box center [607, 305] width 120 height 25
click at [606, 312] on input "C" at bounding box center [610, 309] width 8 height 8
radio input "true"
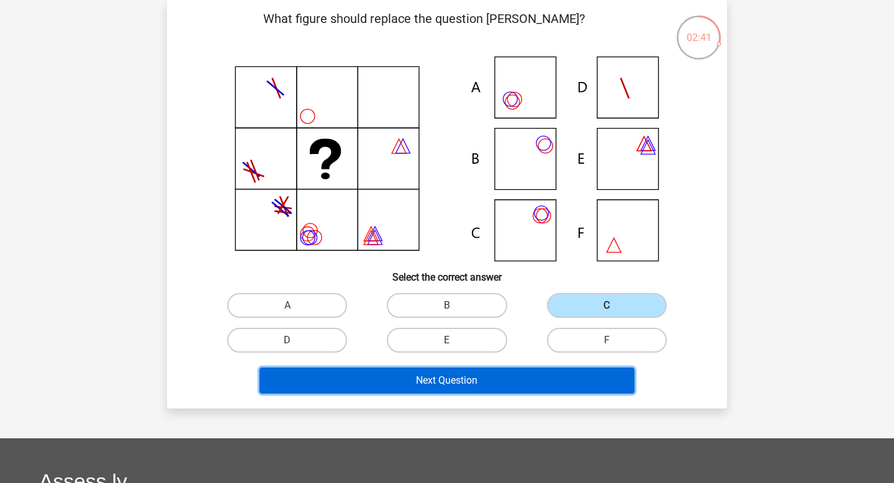
click at [472, 388] on button "Next Question" at bounding box center [446, 380] width 375 height 26
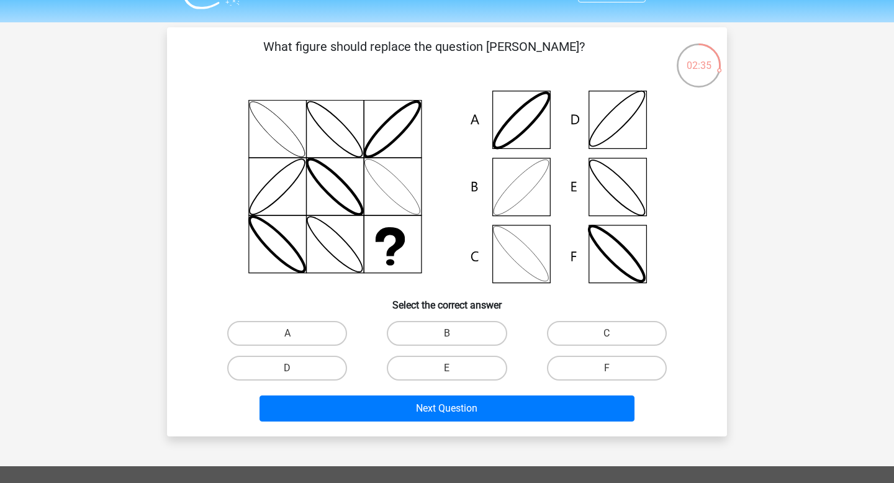
scroll to position [29, 0]
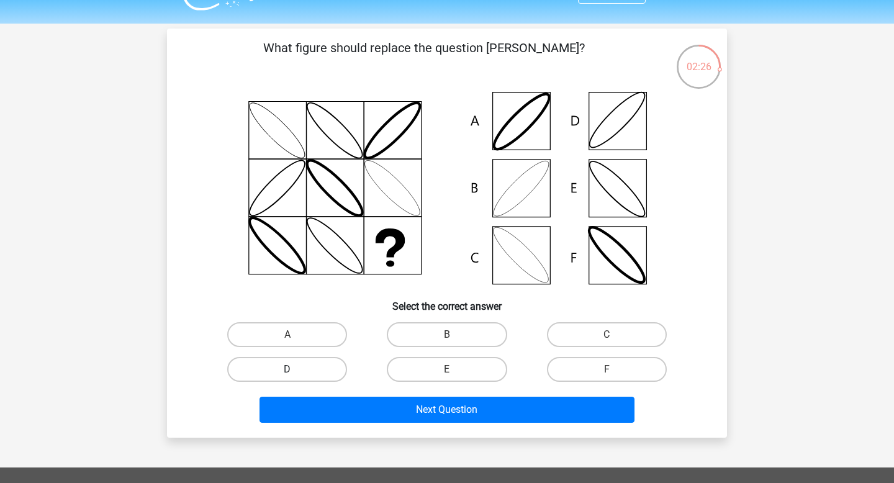
click at [307, 380] on label "D" at bounding box center [287, 369] width 120 height 25
click at [295, 377] on input "D" at bounding box center [291, 373] width 8 height 8
radio input "true"
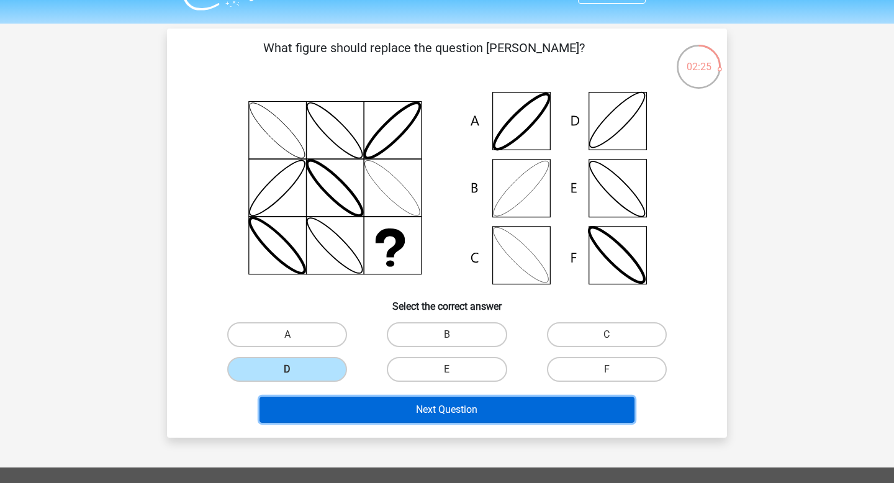
click at [348, 423] on button "Next Question" at bounding box center [446, 410] width 375 height 26
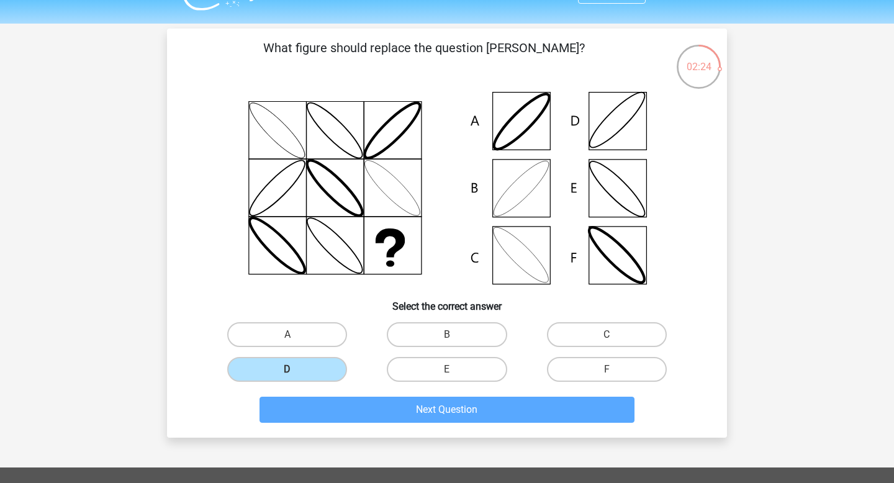
scroll to position [58, 0]
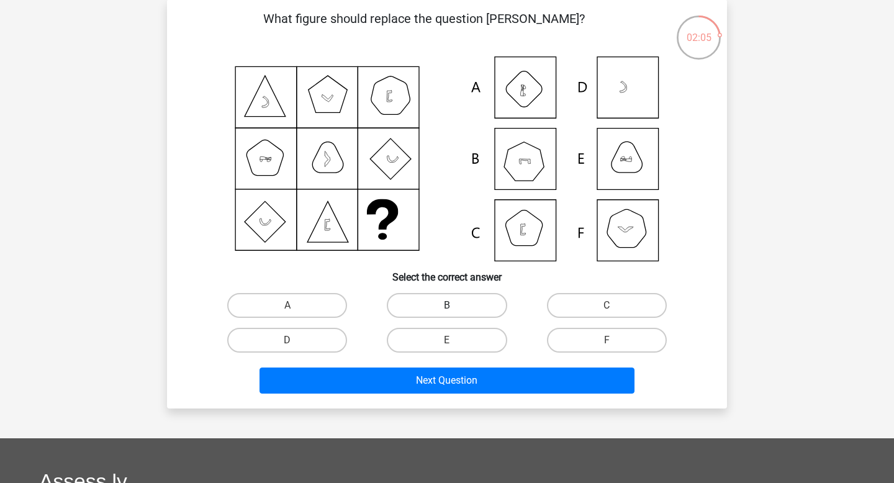
click at [401, 308] on label "B" at bounding box center [447, 305] width 120 height 25
click at [447, 308] on input "B" at bounding box center [451, 309] width 8 height 8
radio input "true"
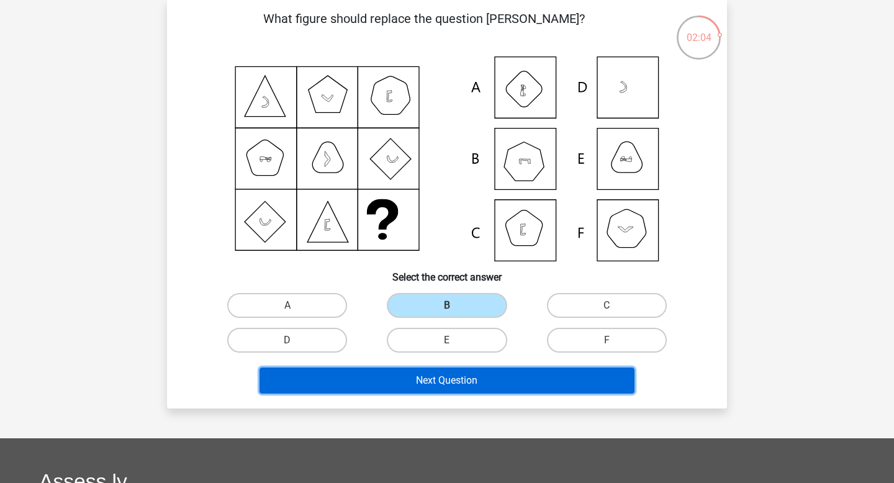
click at [362, 392] on button "Next Question" at bounding box center [446, 380] width 375 height 26
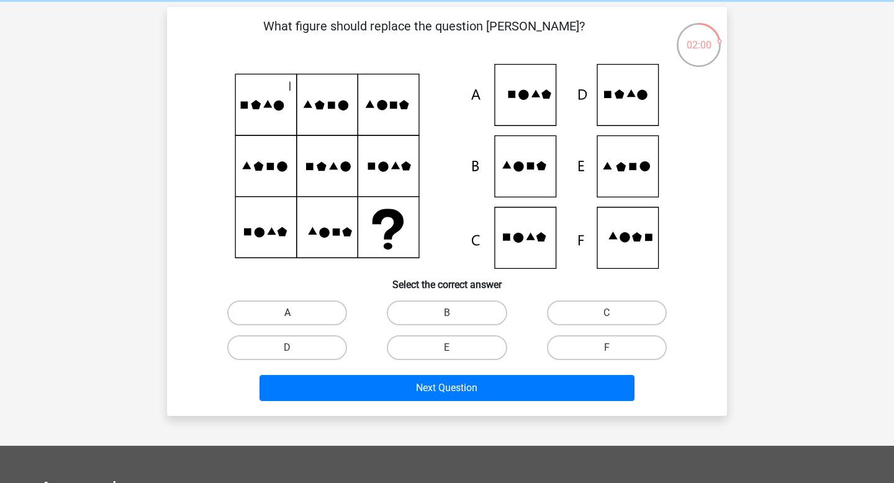
scroll to position [51, 0]
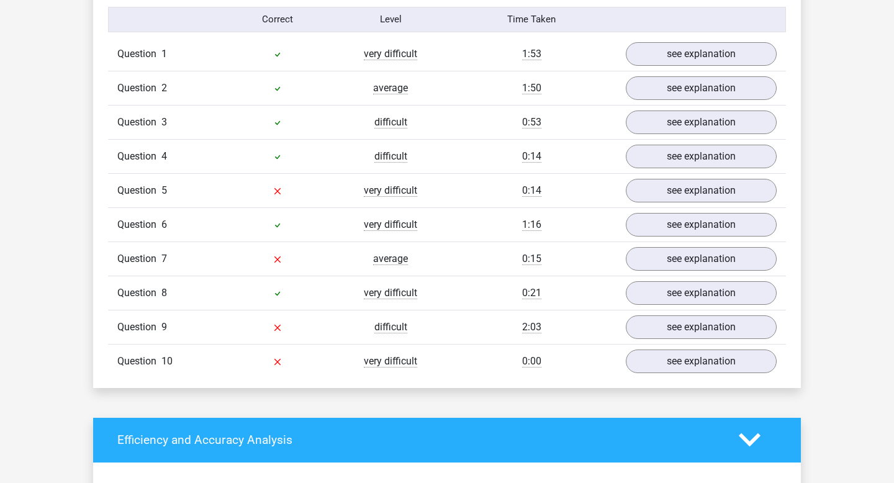
scroll to position [1010, 0]
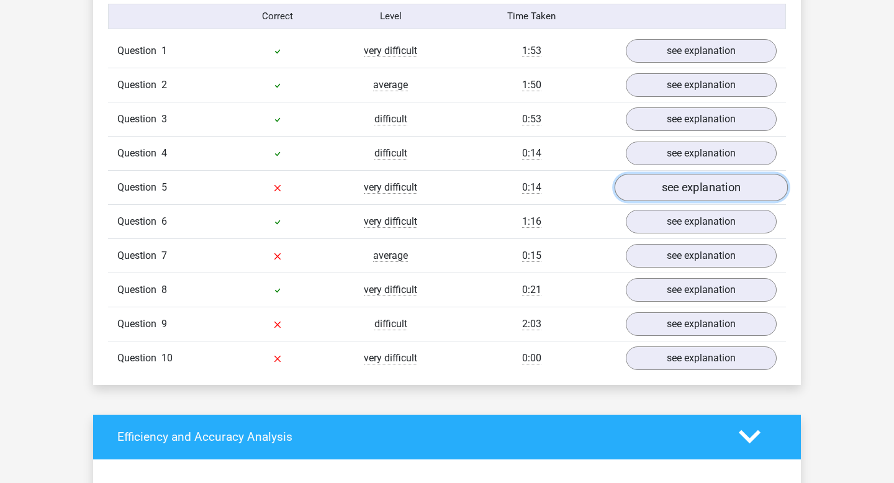
click at [659, 201] on link "see explanation" at bounding box center [700, 187] width 173 height 27
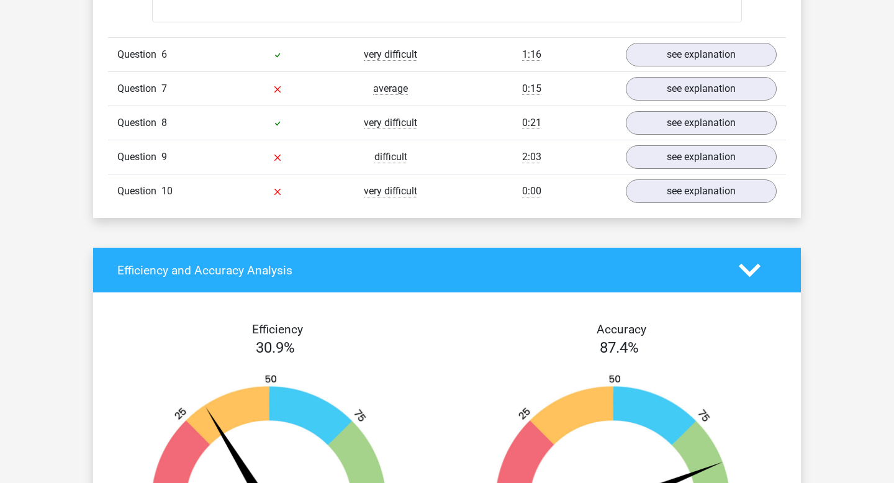
scroll to position [2011, 0]
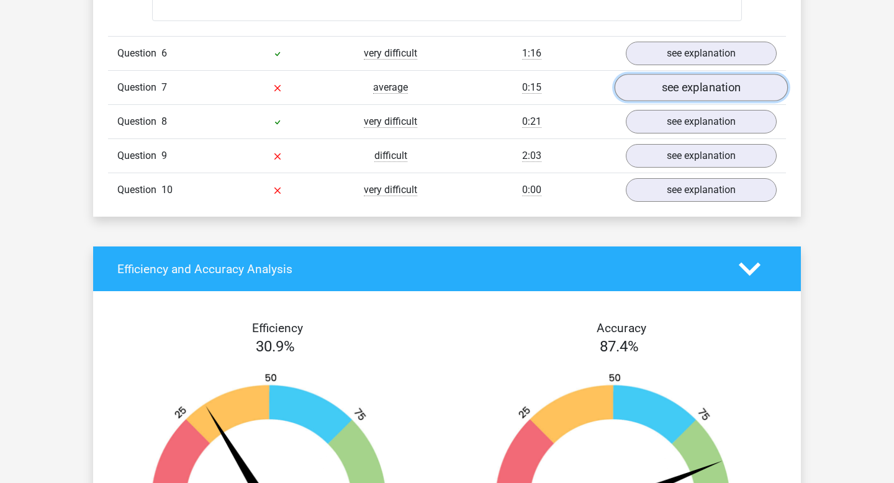
click at [656, 101] on link "see explanation" at bounding box center [700, 87] width 173 height 27
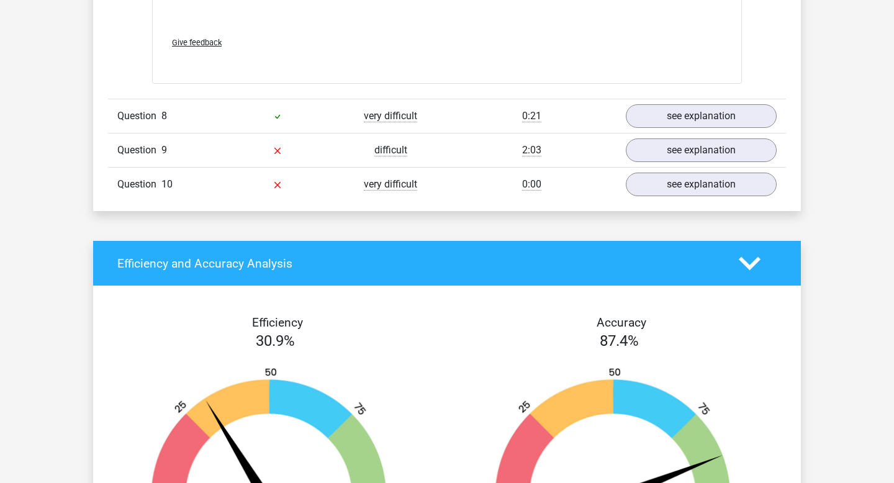
scroll to position [2850, 0]
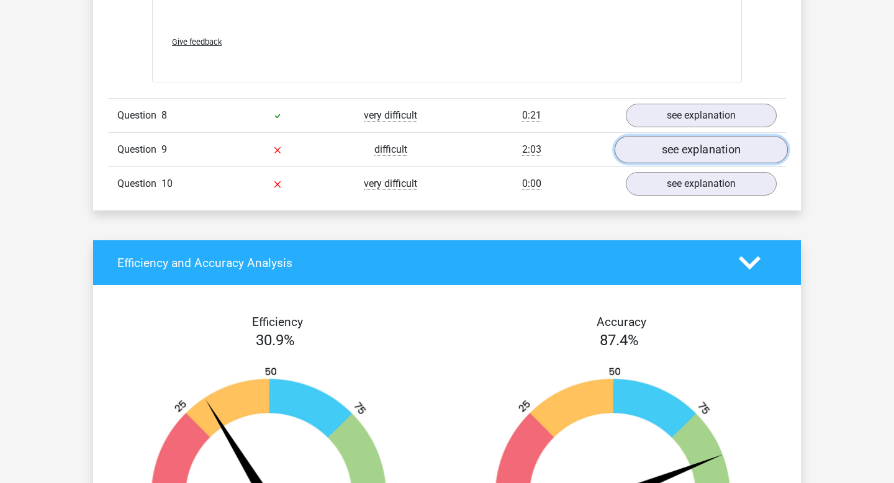
click at [675, 163] on link "see explanation" at bounding box center [700, 149] width 173 height 27
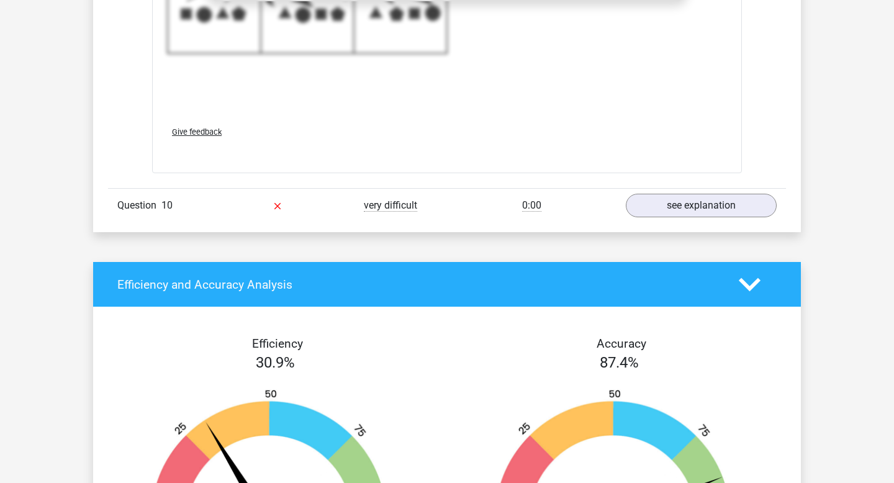
scroll to position [3677, 0]
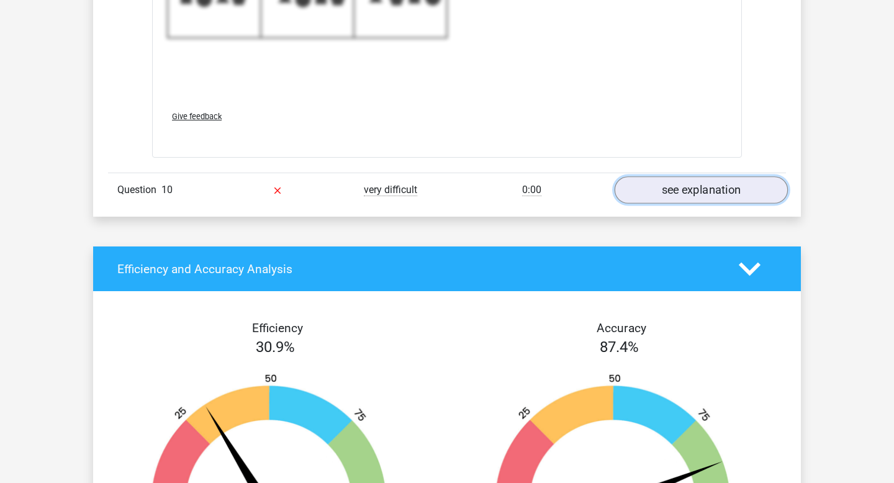
click at [648, 204] on link "see explanation" at bounding box center [700, 190] width 173 height 27
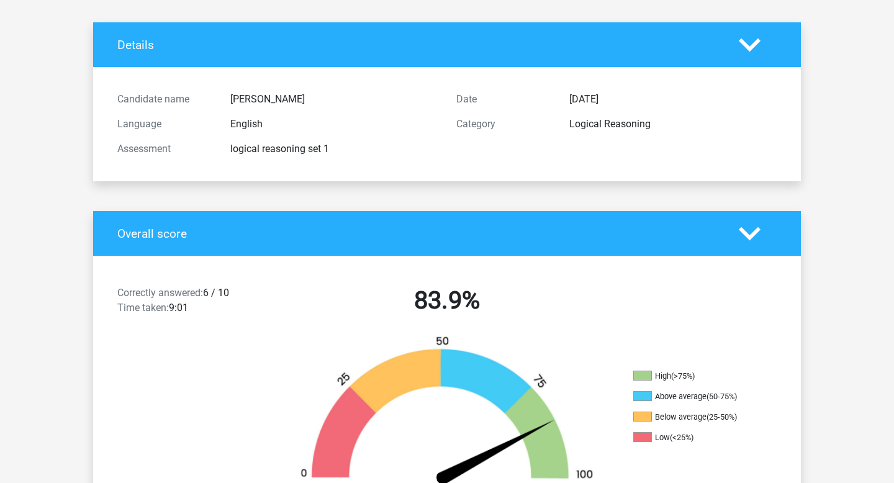
scroll to position [0, 0]
